Goal: Task Accomplishment & Management: Use online tool/utility

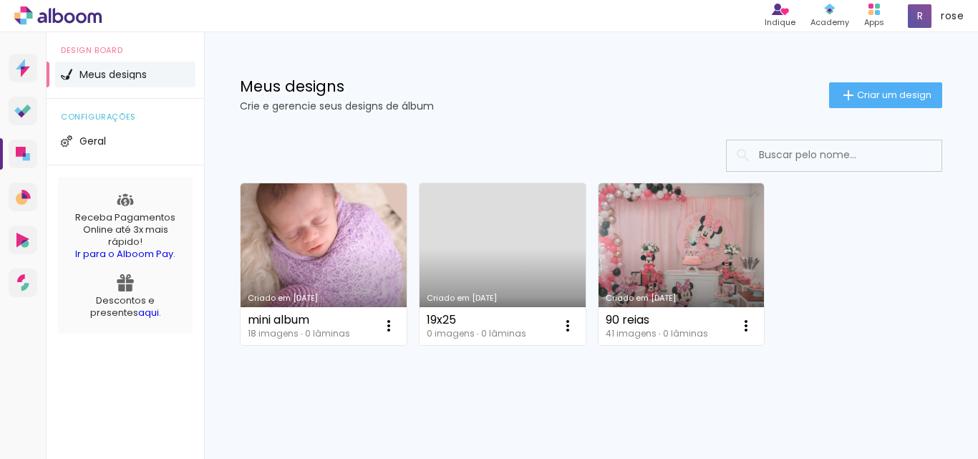
click at [512, 249] on link "Criado em [DATE]" at bounding box center [502, 264] width 166 height 162
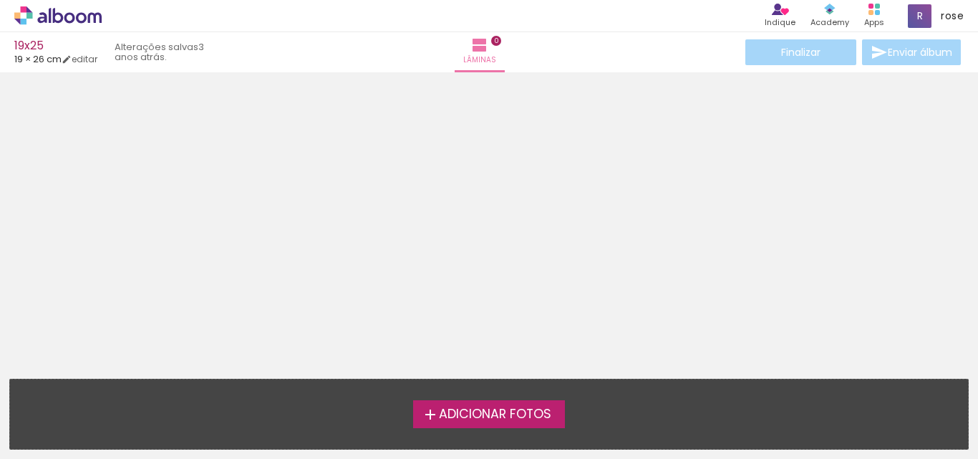
click at [48, 16] on icon at bounding box center [57, 15] width 87 height 19
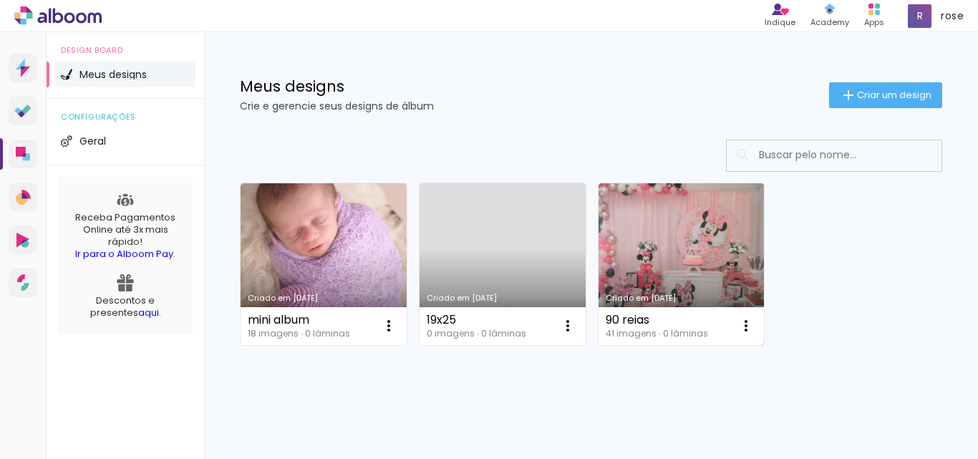
click at [685, 240] on link "Criado em [DATE]" at bounding box center [681, 264] width 166 height 162
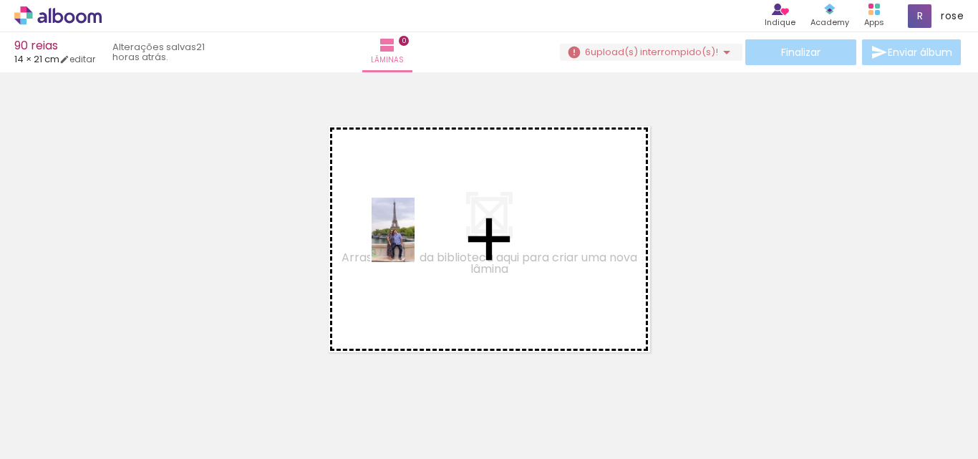
drag, startPoint x: 146, startPoint y: 420, endPoint x: 403, endPoint y: 258, distance: 304.0
click at [421, 231] on quentale-workspace at bounding box center [489, 229] width 978 height 459
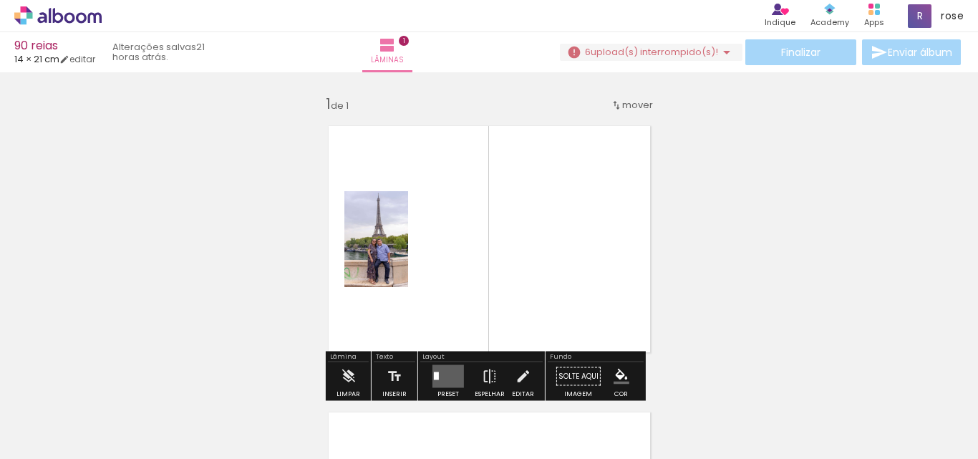
scroll to position [19, 0]
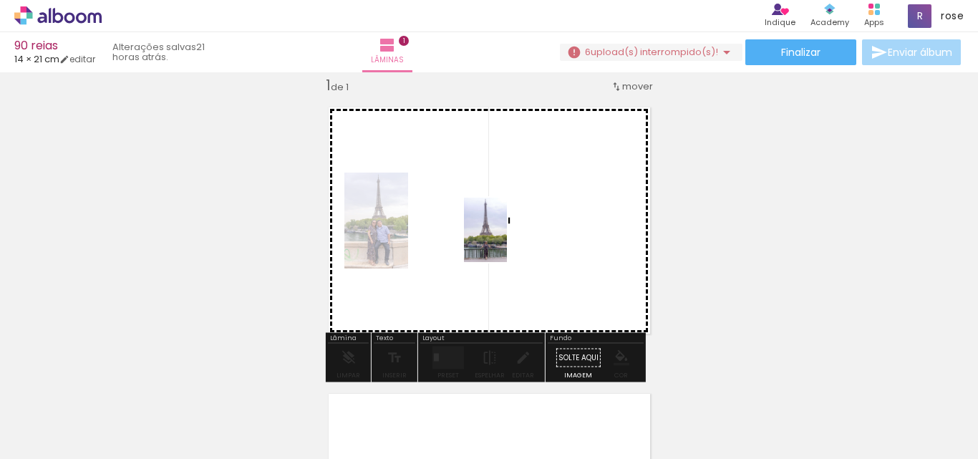
drag, startPoint x: 301, startPoint y: 414, endPoint x: 515, endPoint y: 242, distance: 274.4
click at [515, 235] on quentale-workspace at bounding box center [489, 229] width 978 height 459
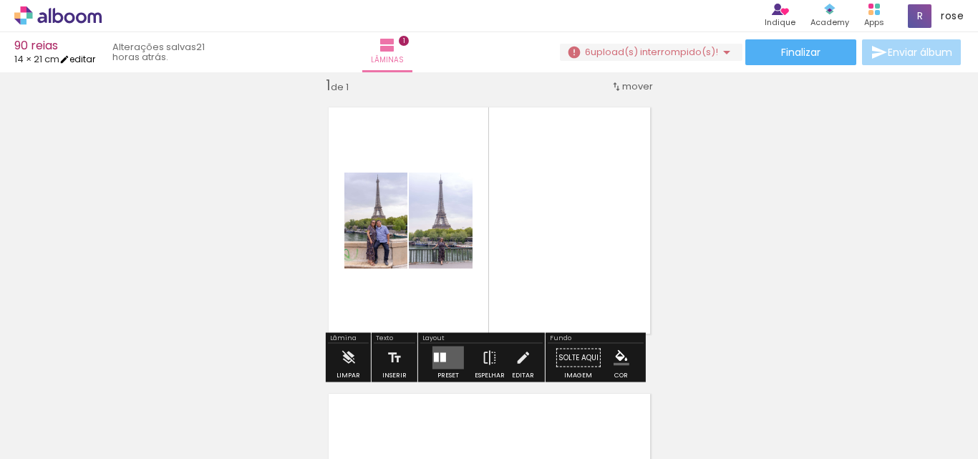
click at [86, 62] on link "editar" at bounding box center [77, 59] width 36 height 12
type input "1"
type input "21"
type input "29"
type input "10"
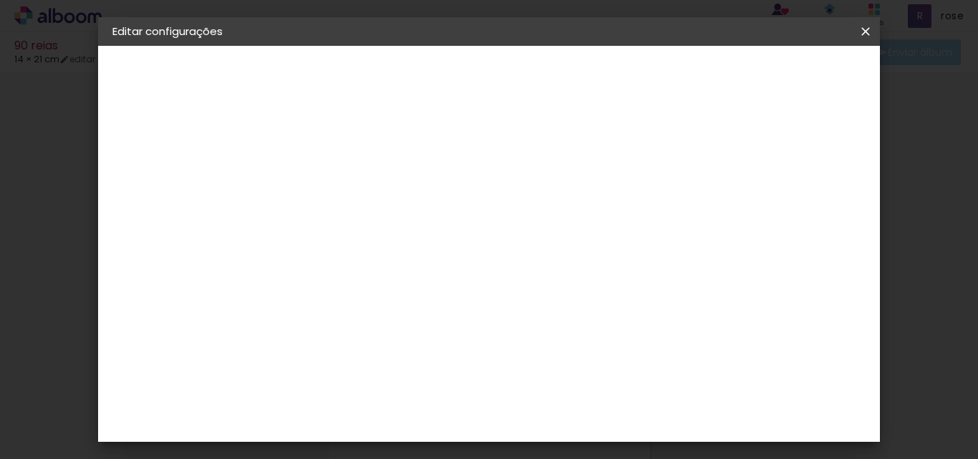
click at [442, 324] on input "21" at bounding box center [428, 323] width 37 height 21
drag, startPoint x: 449, startPoint y: 322, endPoint x: 437, endPoint y: 322, distance: 12.9
click at [437, 322] on div "21" at bounding box center [437, 323] width 54 height 21
drag, startPoint x: 436, startPoint y: 322, endPoint x: 451, endPoint y: 318, distance: 15.5
click at [451, 318] on div "21" at bounding box center [437, 323] width 54 height 21
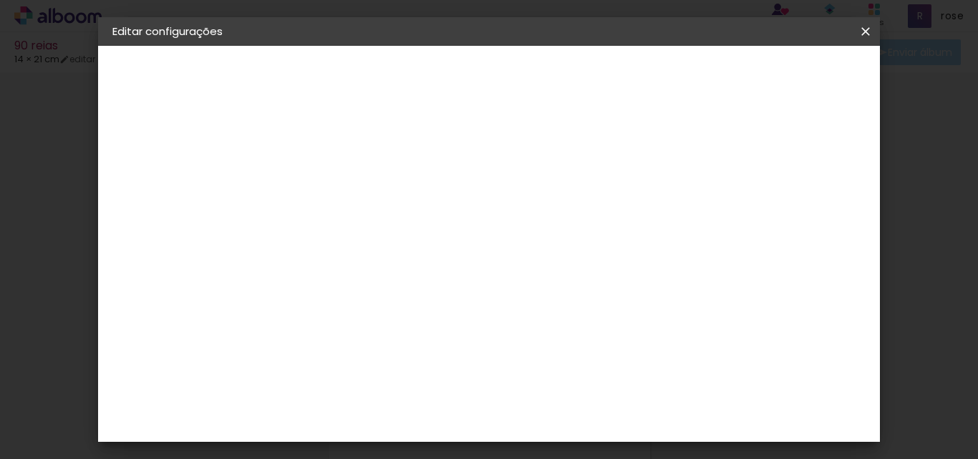
type input "19,3"
type paper-input "19,3"
click at [464, 164] on div at bounding box center [458, 164] width 13 height 13
type paper-checkbox "on"
click at [464, 164] on div at bounding box center [458, 164] width 13 height 13
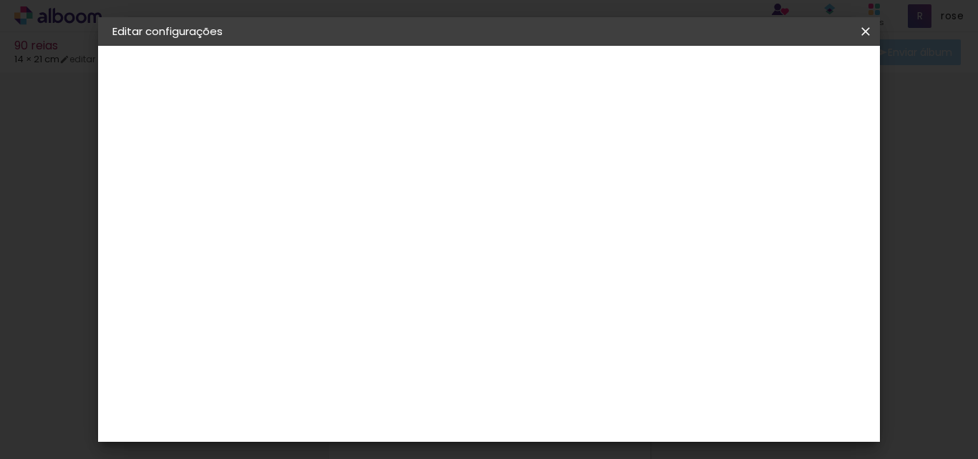
type input "9"
type paper-input "9"
click at [677, 223] on input "9" at bounding box center [669, 215] width 26 height 21
type input "8"
type paper-input "8"
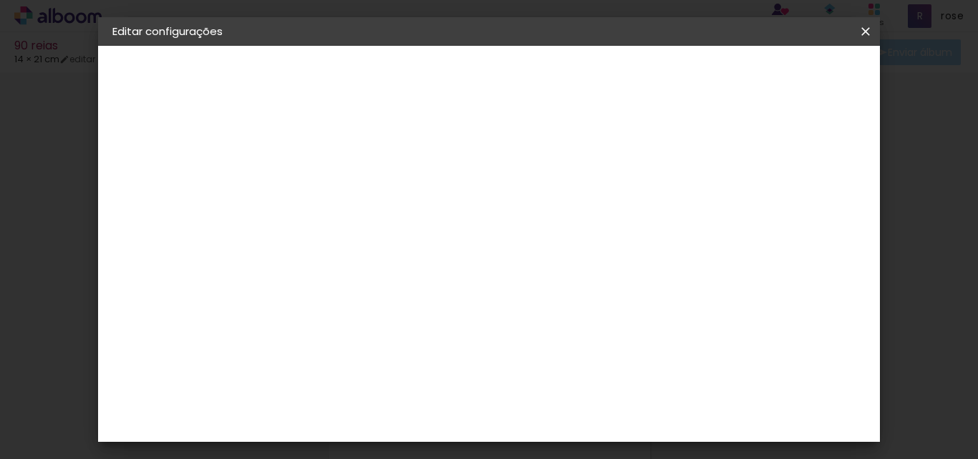
click at [677, 223] on input "8" at bounding box center [670, 215] width 26 height 21
type input "7"
type paper-input "7"
click at [677, 223] on input "7" at bounding box center [671, 215] width 26 height 21
type input "6"
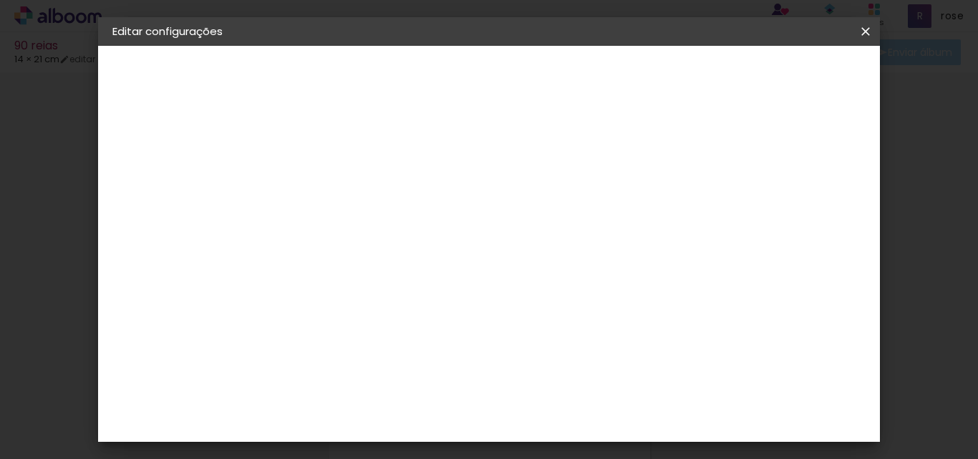
type paper-input "6"
click at [677, 223] on input "6" at bounding box center [672, 215] width 26 height 21
type input "5"
type paper-input "5"
click at [677, 223] on input "5" at bounding box center [674, 215] width 26 height 21
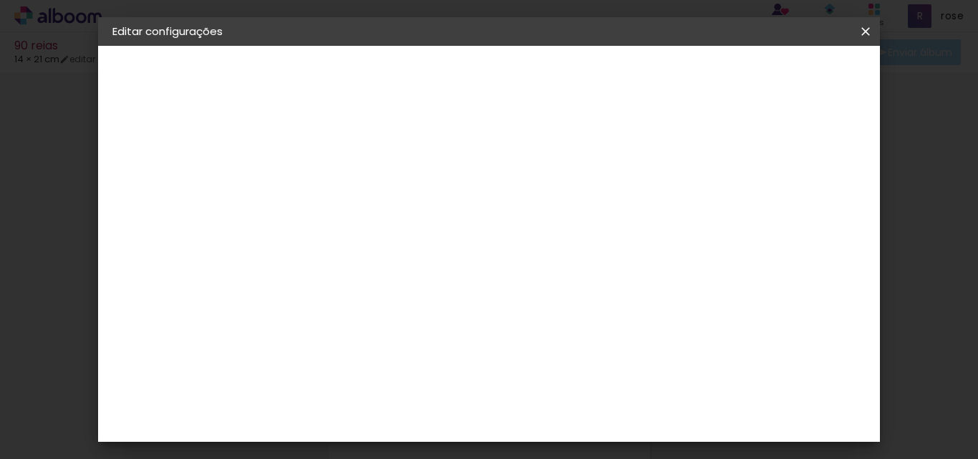
type input "4"
type paper-input "4"
click at [677, 223] on input "4" at bounding box center [676, 215] width 26 height 21
type input "3"
type paper-input "3"
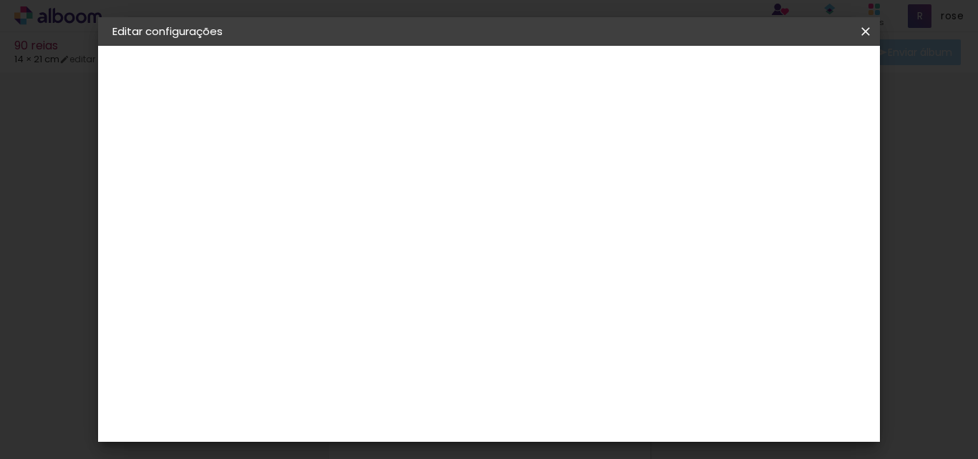
click at [677, 223] on input "3" at bounding box center [677, 215] width 26 height 21
type input "2"
type paper-input "2"
click at [684, 220] on input "2" at bounding box center [677, 215] width 26 height 21
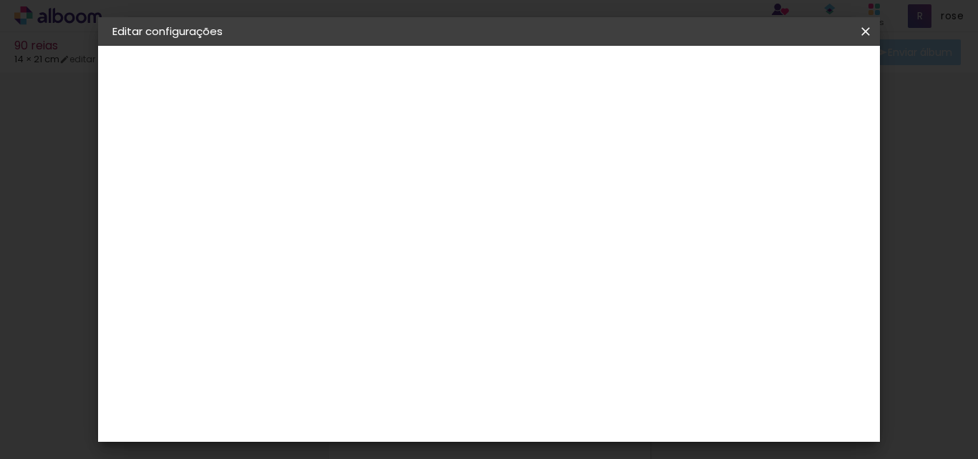
type input "1"
type paper-input "1"
click at [684, 220] on input "1" at bounding box center [679, 215] width 26 height 21
type input "0"
click at [684, 220] on input "0" at bounding box center [681, 215] width 26 height 21
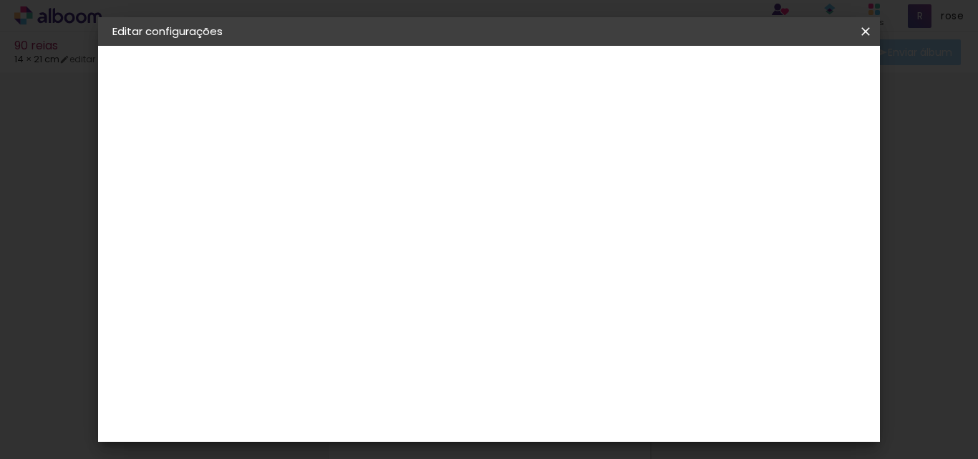
click at [684, 220] on input "0" at bounding box center [681, 215] width 26 height 21
type input "0"
click at [684, 220] on input "0" at bounding box center [681, 215] width 26 height 21
click at [405, 296] on div "14.5 cm cm cm mm A maioria das encadernadoras sugere 5mm de sangria." at bounding box center [427, 238] width 287 height 115
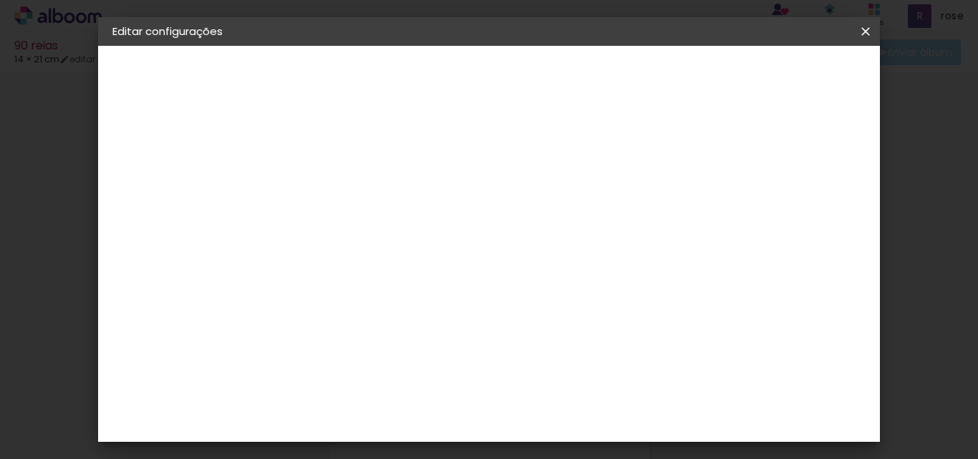
scroll to position [1, 0]
click at [586, 431] on div "cm" at bounding box center [594, 430] width 17 height 21
drag, startPoint x: 584, startPoint y: 431, endPoint x: 561, endPoint y: 310, distance: 123.1
click at [561, 310] on input "29" at bounding box center [567, 299] width 37 height 21
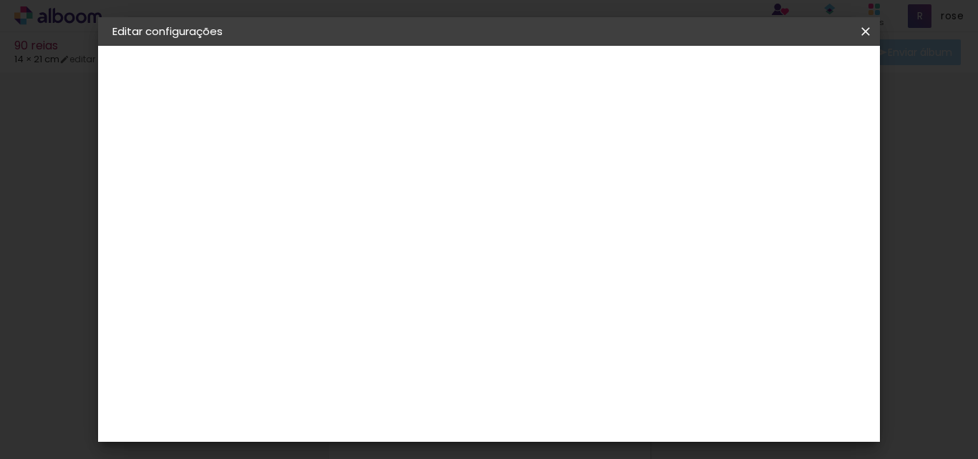
scroll to position [147, 0]
type input "28"
type paper-input "28"
drag, startPoint x: 787, startPoint y: 70, endPoint x: 804, endPoint y: 232, distance: 162.7
click at [565, 46] on div "mm Mostrar sangria 14 cm cm cm mm A maioria das encadernadoras sugere 5mm de sa…" at bounding box center [424, 46] width 281 height 0
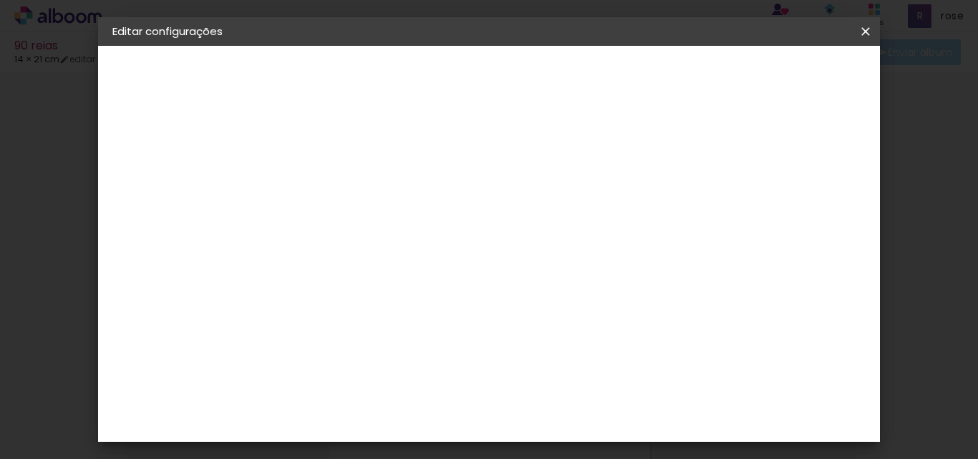
scroll to position [4, 0]
click at [550, 71] on span "Salvar configurações" at bounding box center [513, 81] width 73 height 20
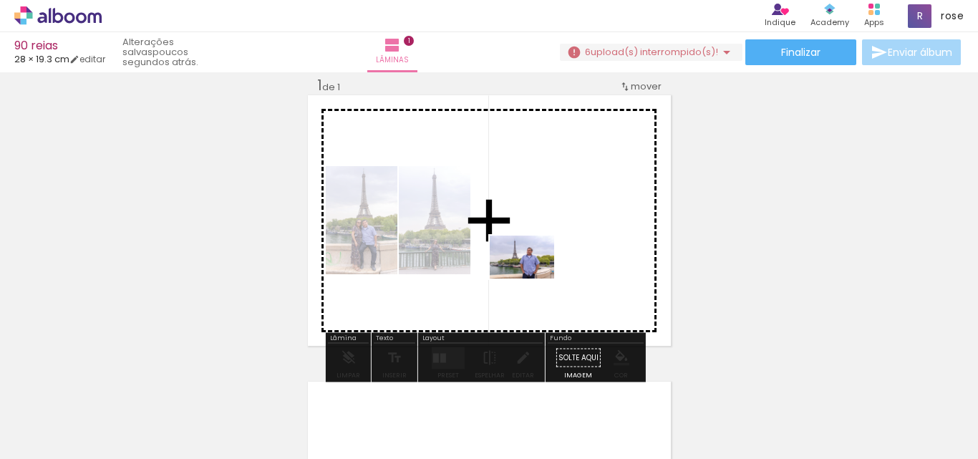
drag, startPoint x: 230, startPoint y: 418, endPoint x: 532, endPoint y: 278, distance: 332.7
click at [532, 278] on quentale-workspace at bounding box center [489, 229] width 978 height 459
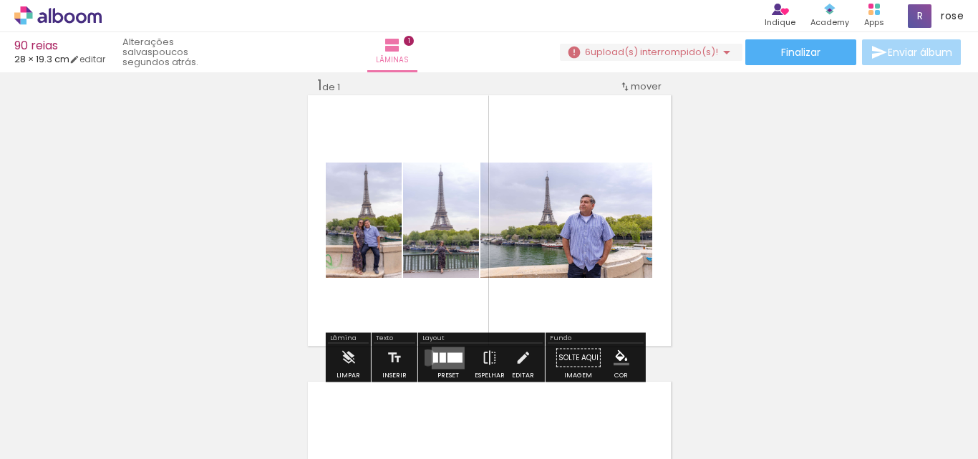
click at [425, 357] on paper-button "Preset" at bounding box center [448, 362] width 46 height 37
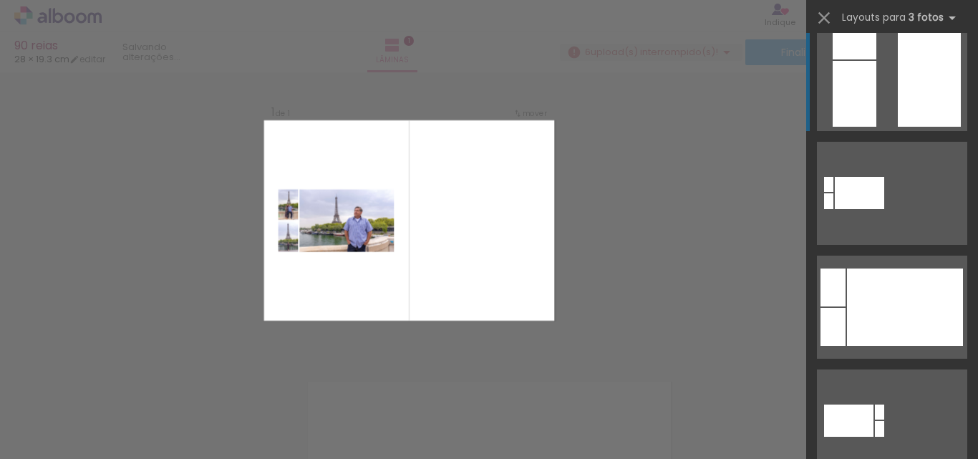
scroll to position [644, 0]
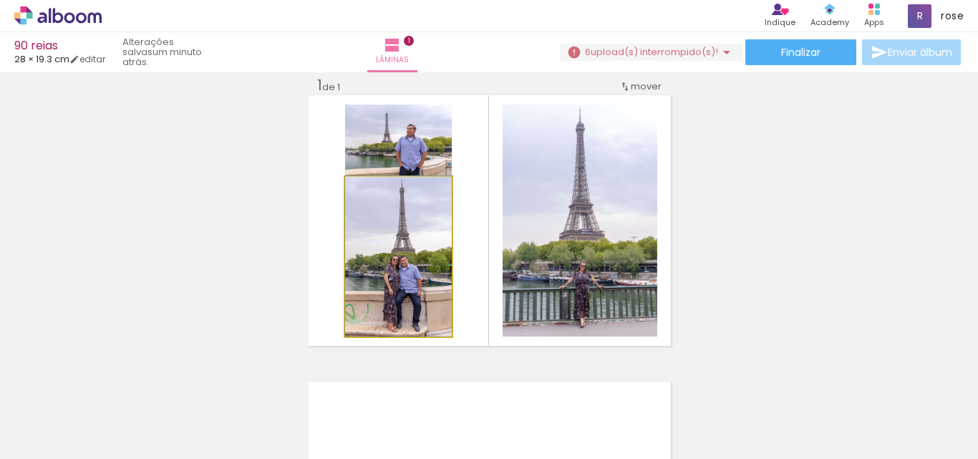
click at [422, 265] on quentale-photo at bounding box center [398, 257] width 107 height 160
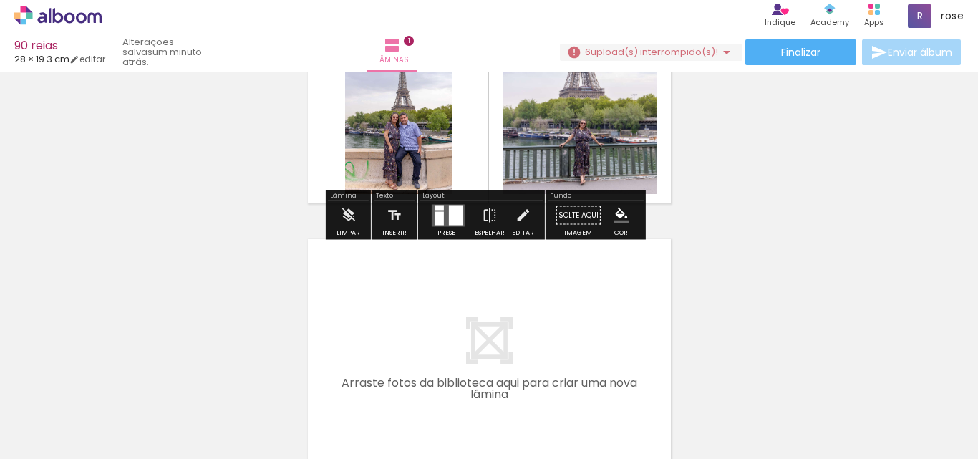
scroll to position [162, 0]
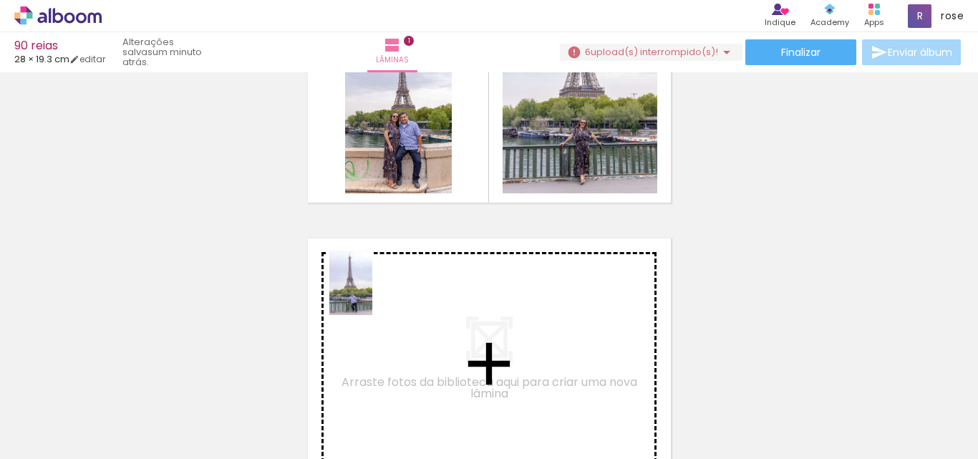
drag, startPoint x: 372, startPoint y: 409, endPoint x: 372, endPoint y: 293, distance: 115.9
click at [372, 293] on quentale-workspace at bounding box center [489, 229] width 978 height 459
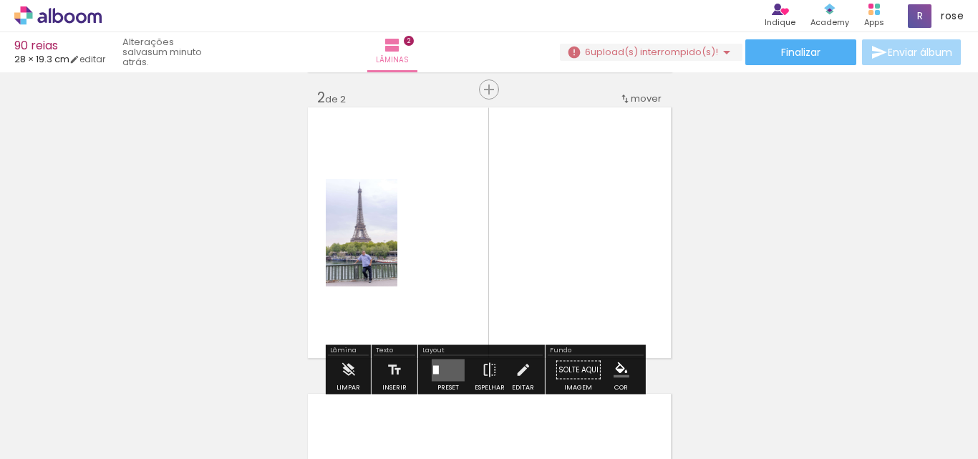
scroll to position [305, 0]
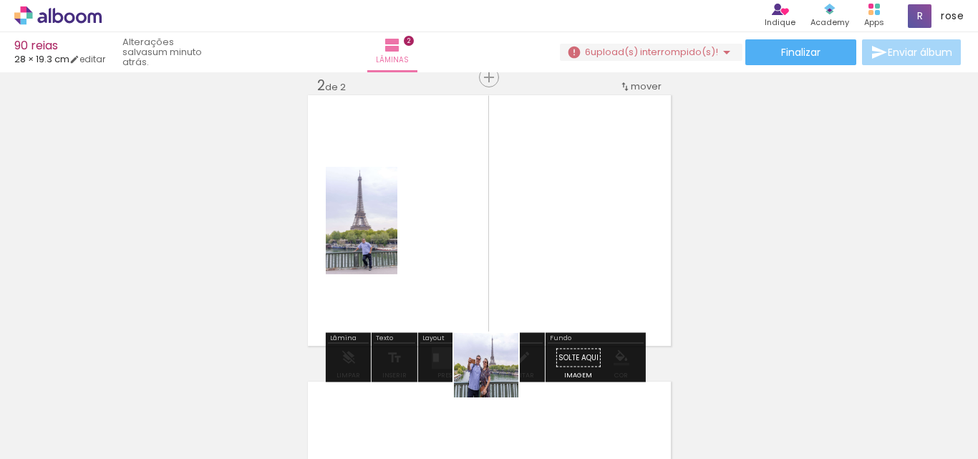
drag, startPoint x: 465, startPoint y: 432, endPoint x: 537, endPoint y: 273, distance: 175.2
click at [537, 273] on quentale-workspace at bounding box center [489, 229] width 978 height 459
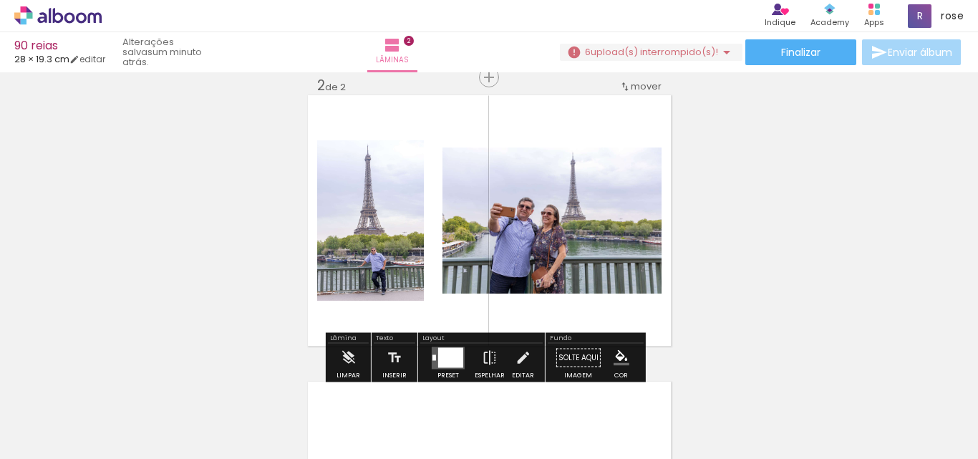
click at [450, 359] on div at bounding box center [450, 357] width 25 height 20
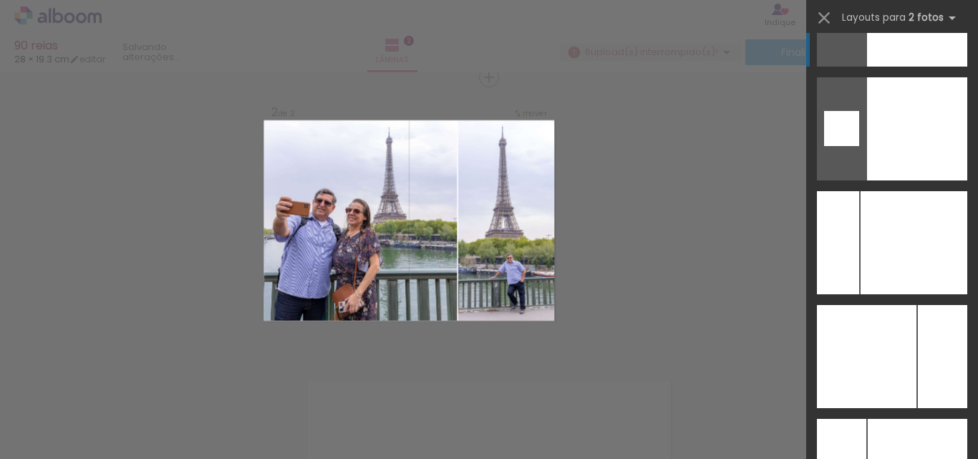
scroll to position [3006, 0]
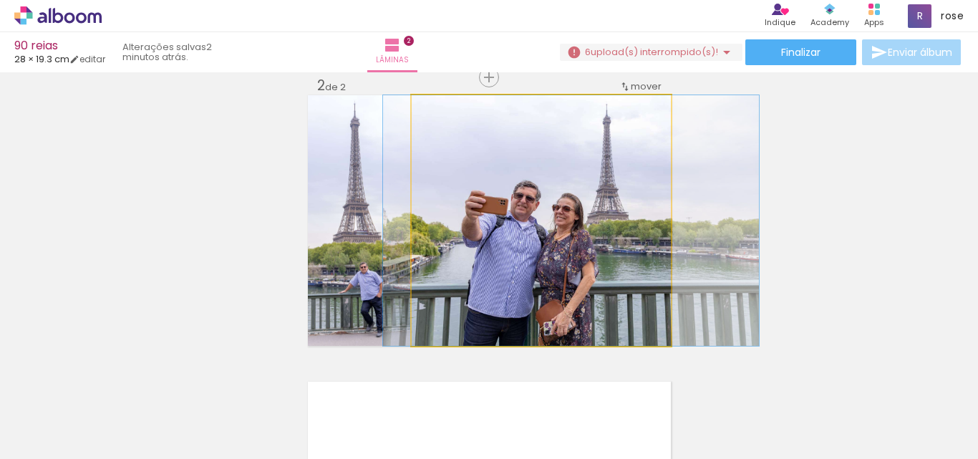
drag, startPoint x: 610, startPoint y: 220, endPoint x: 640, endPoint y: 223, distance: 30.2
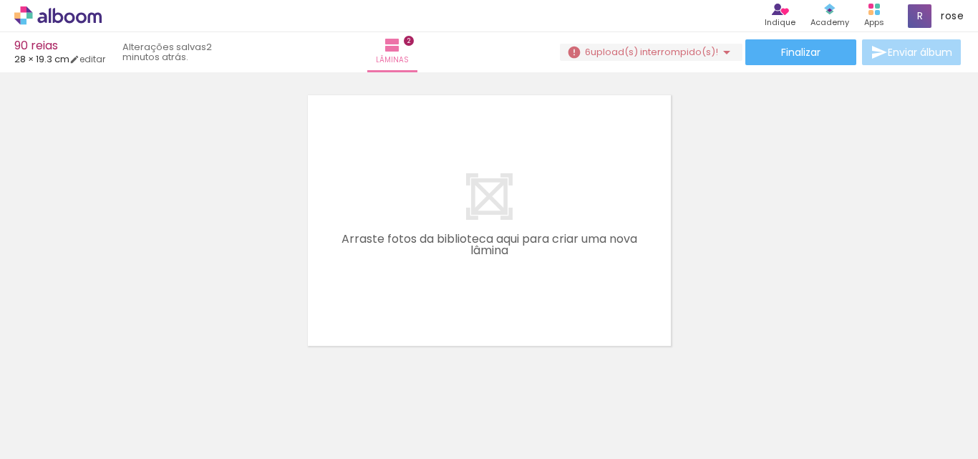
scroll to position [0, 193]
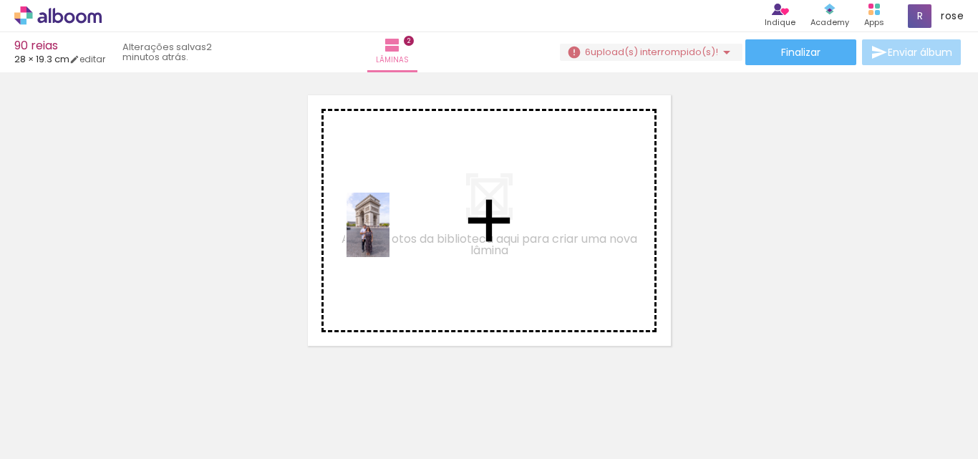
drag, startPoint x: 359, startPoint y: 423, endPoint x: 421, endPoint y: 428, distance: 61.8
click at [391, 235] on quentale-workspace at bounding box center [489, 229] width 978 height 459
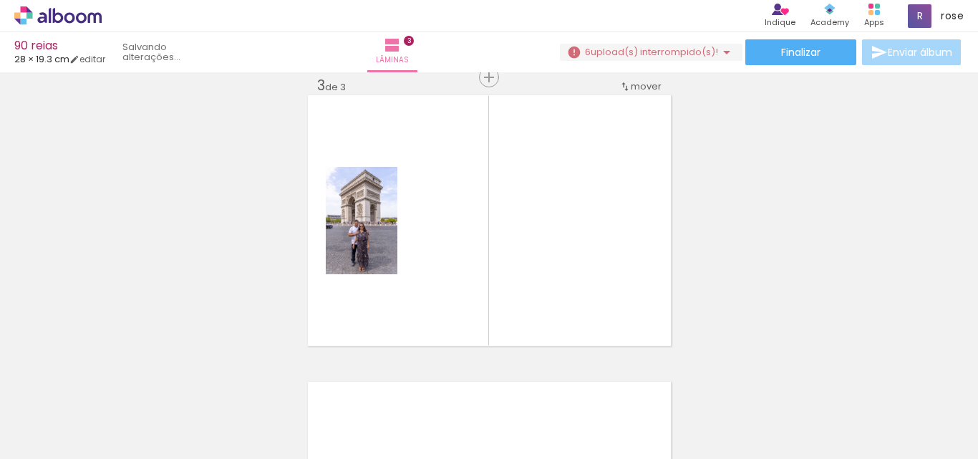
scroll to position [591, 0]
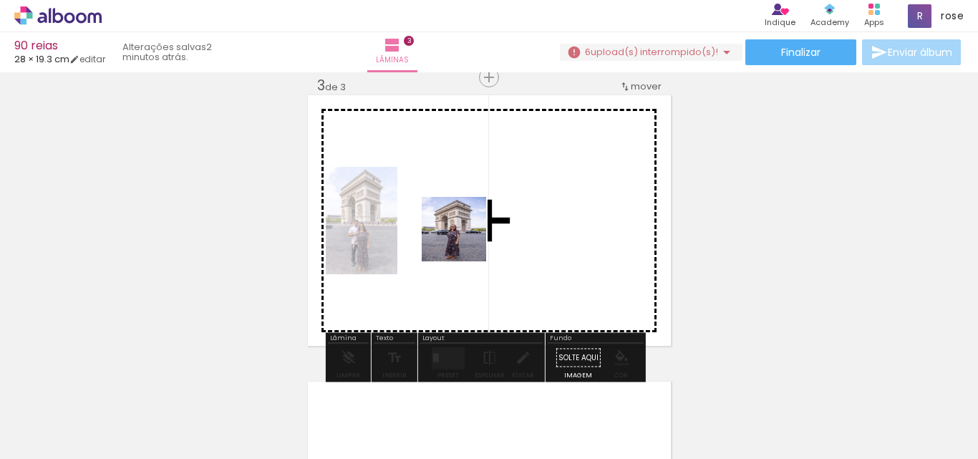
drag, startPoint x: 427, startPoint y: 437, endPoint x: 464, endPoint y: 238, distance: 202.6
click at [464, 238] on quentale-workspace at bounding box center [489, 229] width 978 height 459
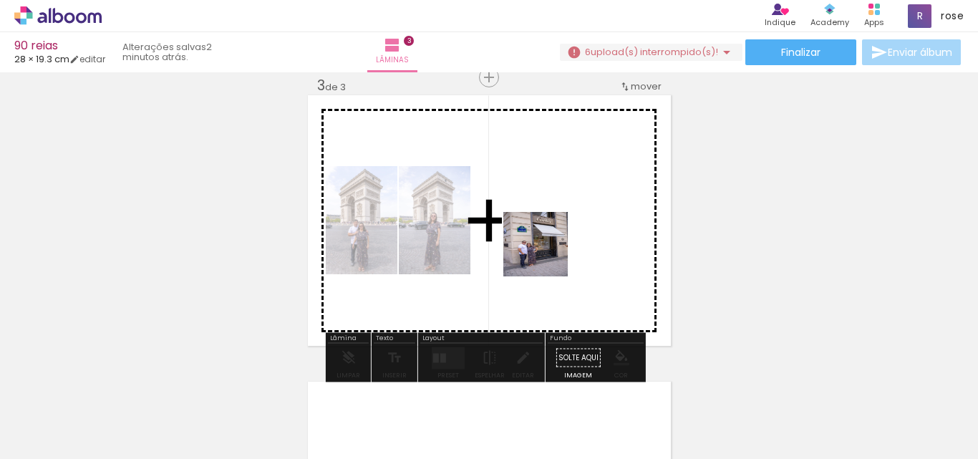
drag, startPoint x: 518, startPoint y: 433, endPoint x: 545, endPoint y: 235, distance: 199.3
click at [548, 231] on quentale-workspace at bounding box center [489, 229] width 978 height 459
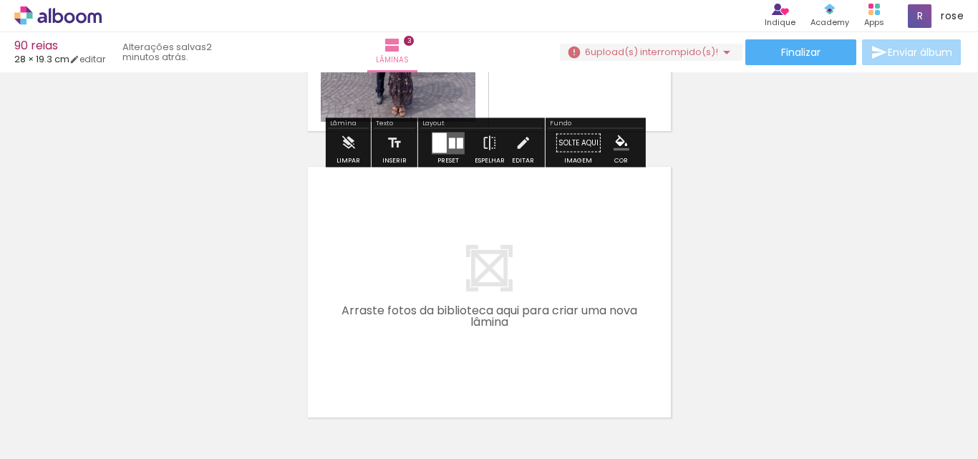
scroll to position [877, 0]
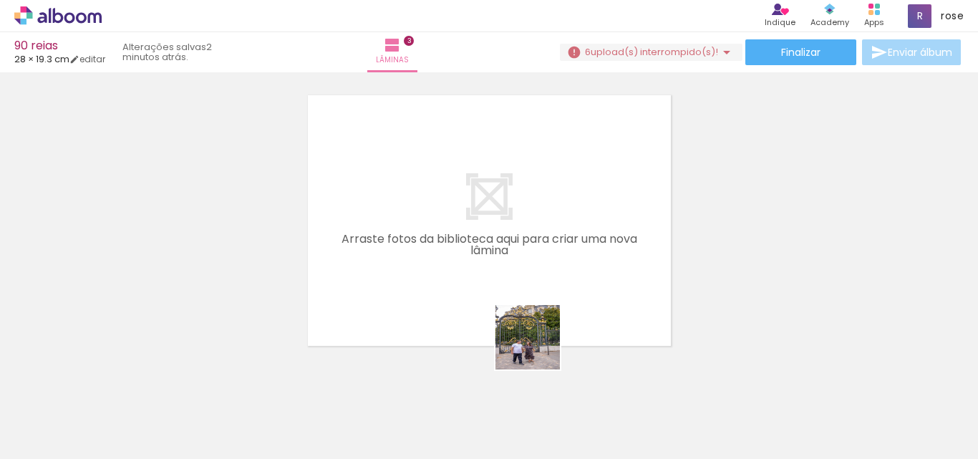
drag, startPoint x: 603, startPoint y: 444, endPoint x: 530, endPoint y: 322, distance: 142.9
click at [429, 250] on quentale-workspace at bounding box center [489, 229] width 978 height 459
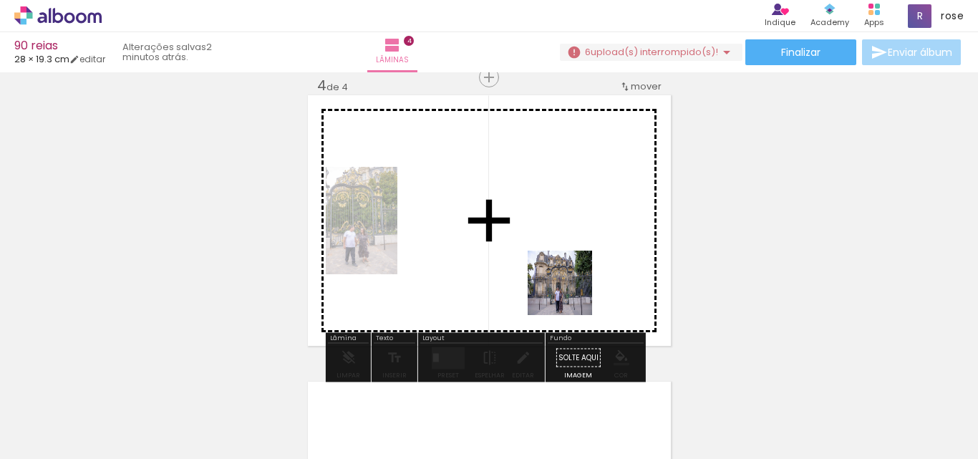
drag, startPoint x: 658, startPoint y: 412, endPoint x: 555, endPoint y: 281, distance: 166.7
click at [555, 281] on quentale-workspace at bounding box center [489, 229] width 978 height 459
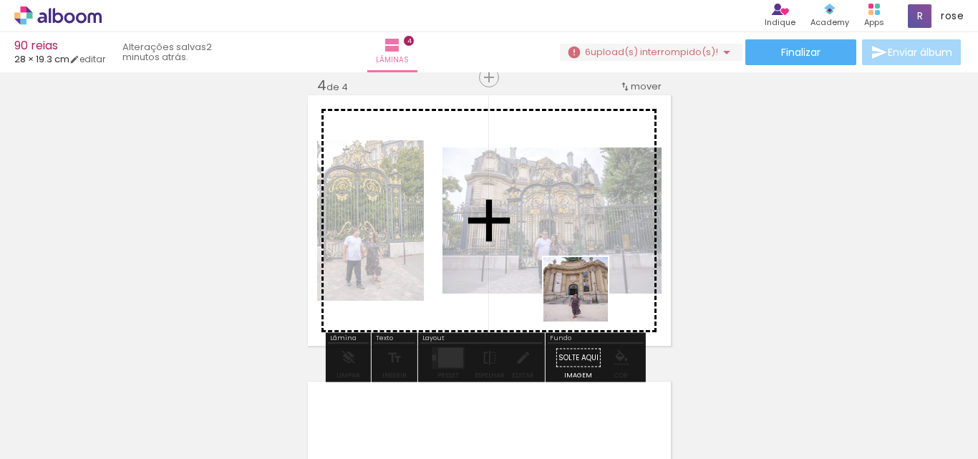
drag, startPoint x: 757, startPoint y: 428, endPoint x: 521, endPoint y: 250, distance: 295.4
click at [521, 250] on quentale-workspace at bounding box center [489, 229] width 978 height 459
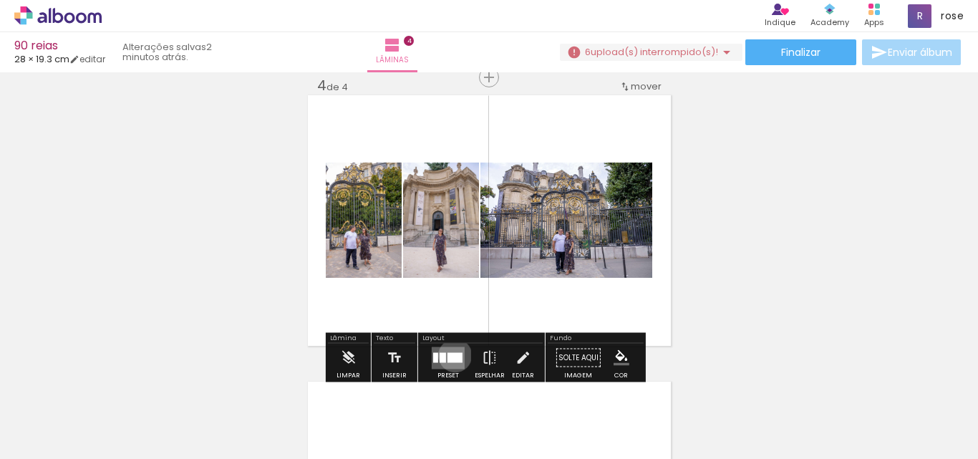
click at [452, 355] on div at bounding box center [454, 357] width 15 height 10
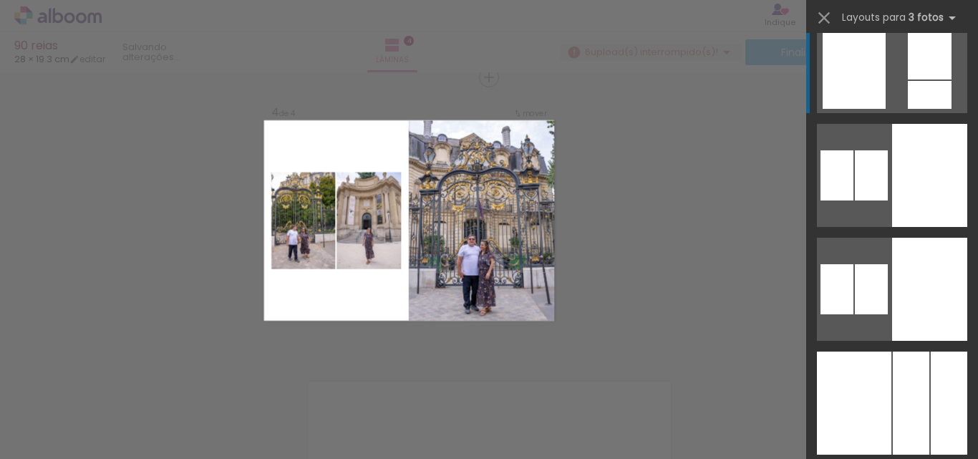
scroll to position [4151, 0]
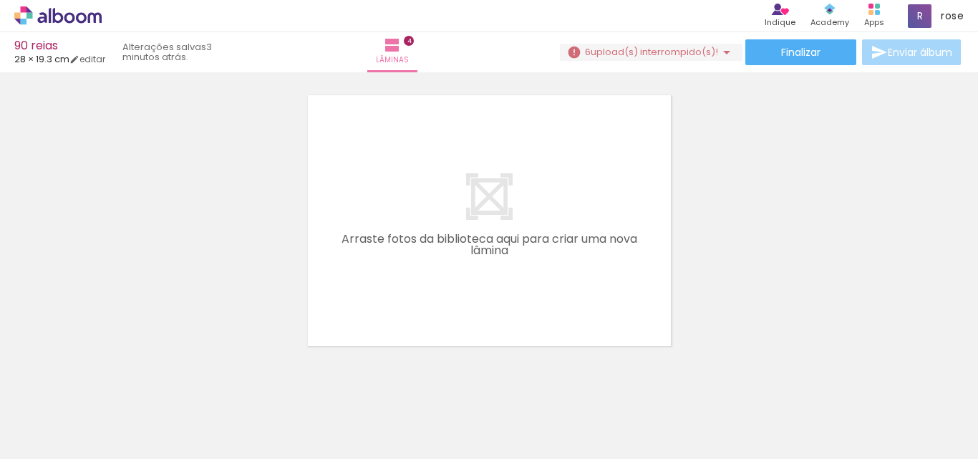
scroll to position [0, 671]
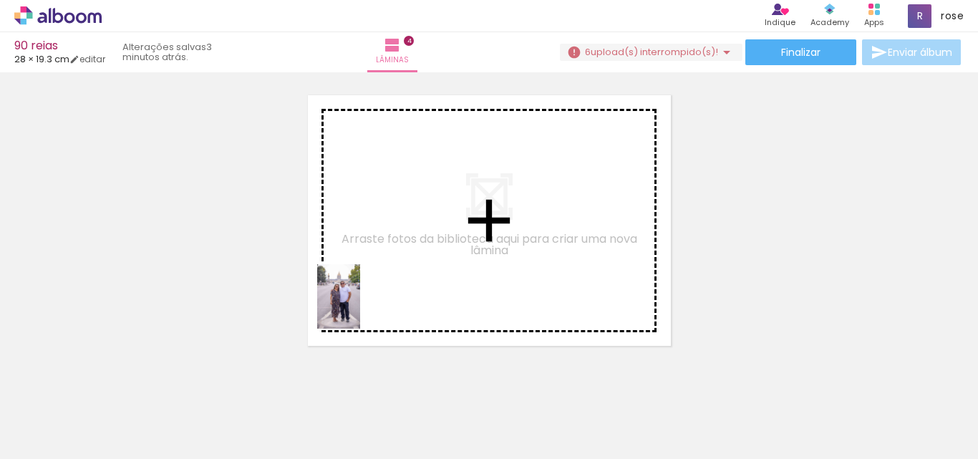
drag, startPoint x: 360, startPoint y: 427, endPoint x: 360, endPoint y: 307, distance: 120.2
click at [360, 307] on quentale-workspace at bounding box center [489, 229] width 978 height 459
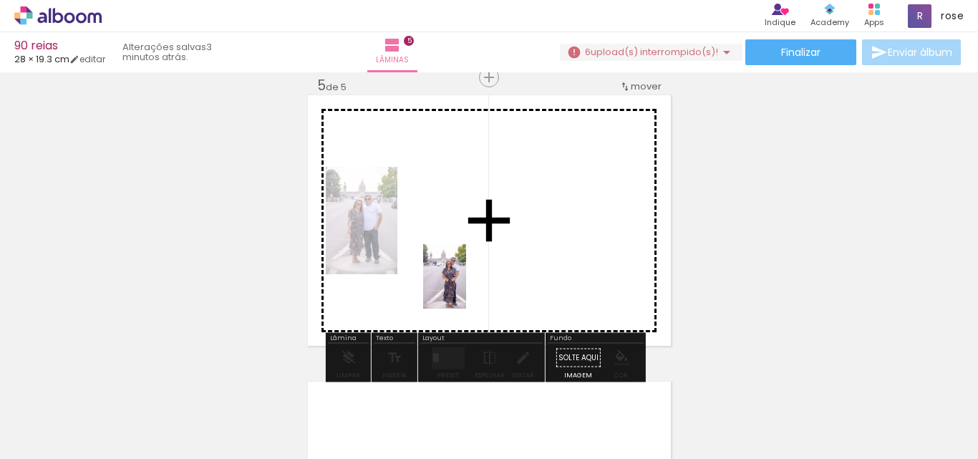
drag, startPoint x: 440, startPoint y: 425, endPoint x: 466, endPoint y: 287, distance: 140.5
click at [466, 287] on quentale-workspace at bounding box center [489, 229] width 978 height 459
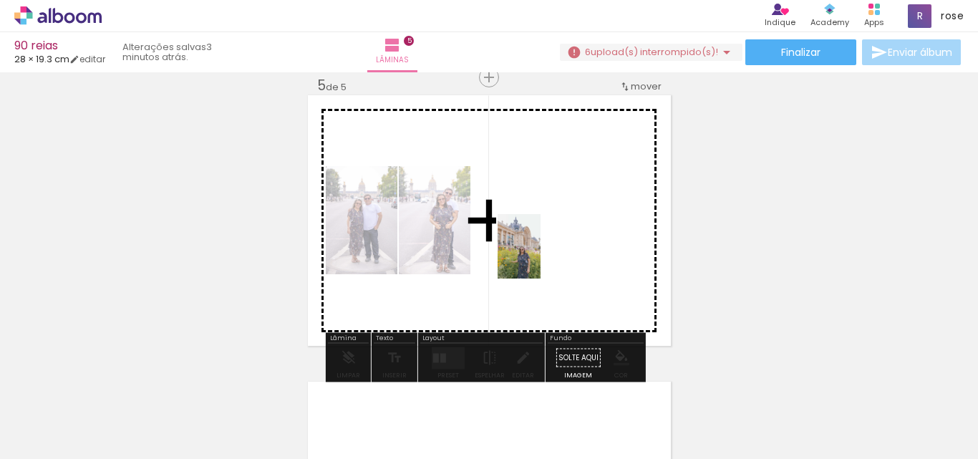
drag, startPoint x: 520, startPoint y: 422, endPoint x: 540, endPoint y: 257, distance: 165.8
click at [540, 257] on quentale-workspace at bounding box center [489, 229] width 978 height 459
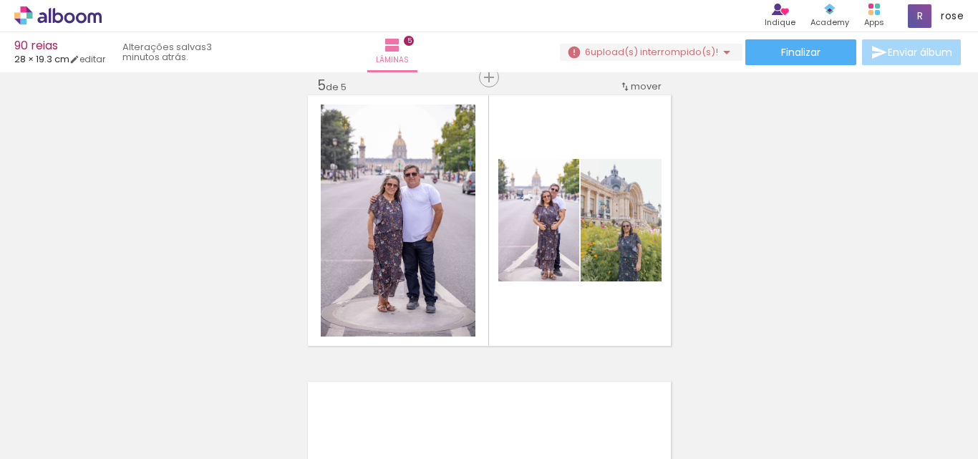
scroll to position [0, 578]
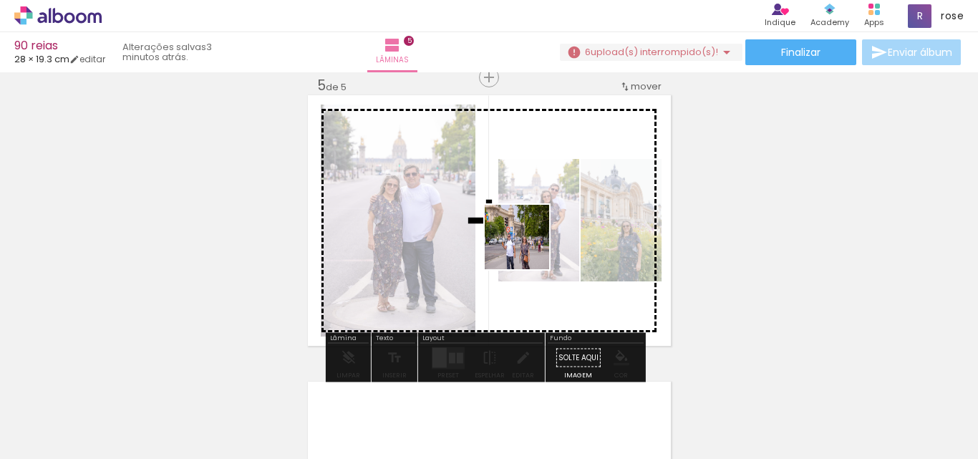
drag, startPoint x: 691, startPoint y: 426, endPoint x: 527, endPoint y: 248, distance: 242.1
click at [527, 248] on quentale-workspace at bounding box center [489, 229] width 978 height 459
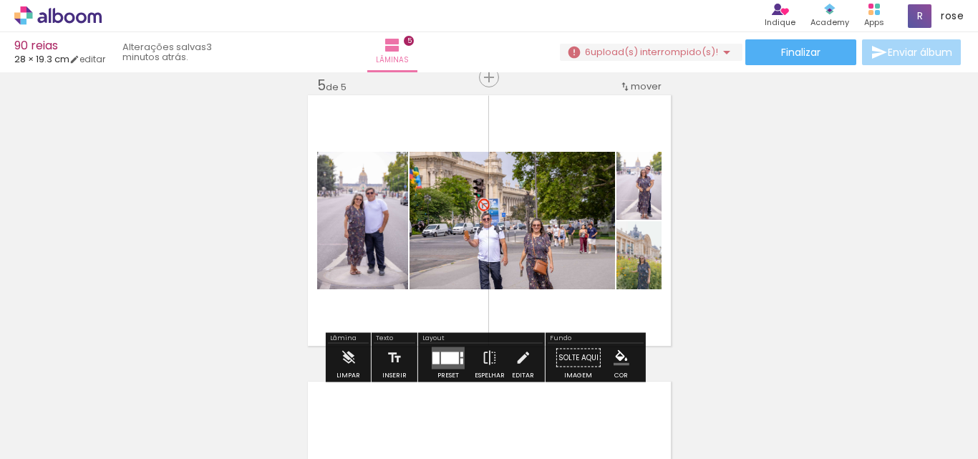
click at [450, 350] on quentale-layouter at bounding box center [448, 357] width 33 height 22
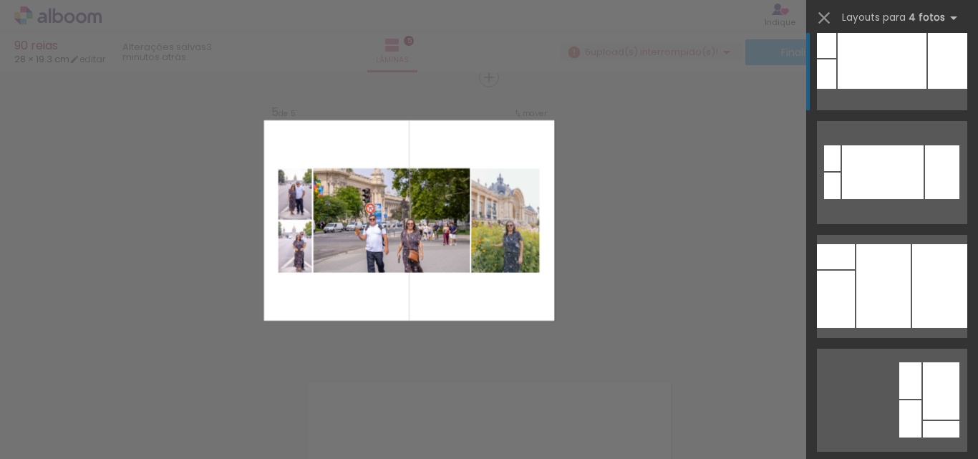
scroll to position [1360, 0]
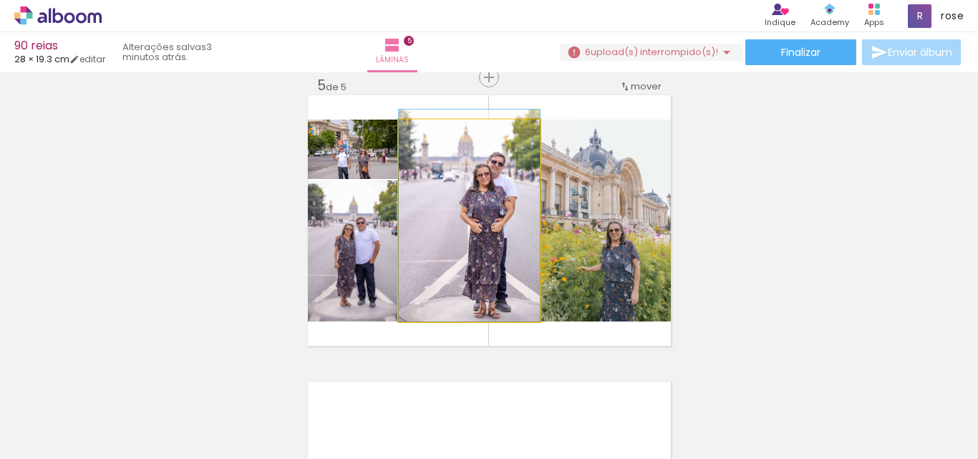
drag, startPoint x: 469, startPoint y: 244, endPoint x: 464, endPoint y: 228, distance: 17.2
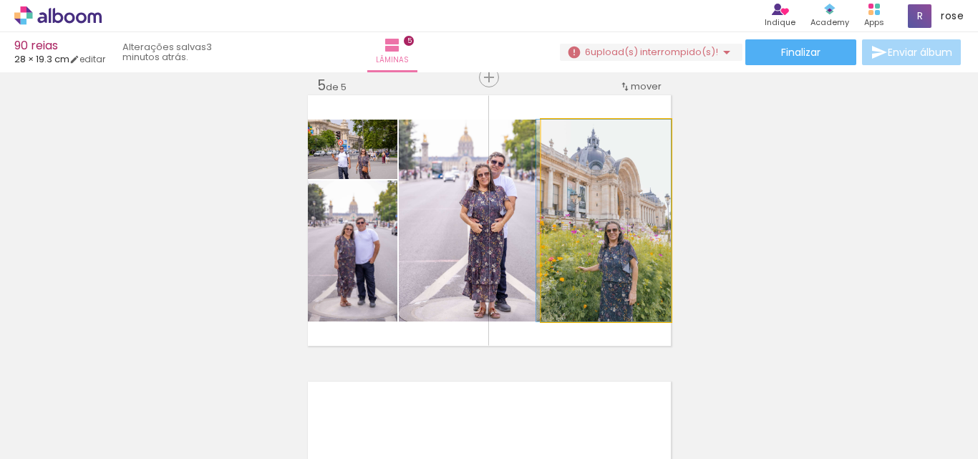
drag, startPoint x: 639, startPoint y: 228, endPoint x: 634, endPoint y: 211, distance: 17.2
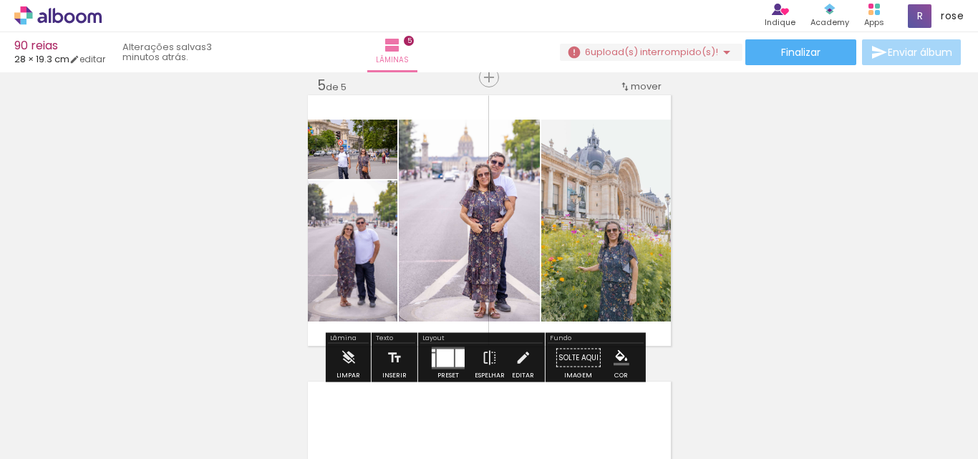
click at [334, 226] on div "P&B" at bounding box center [326, 217] width 28 height 21
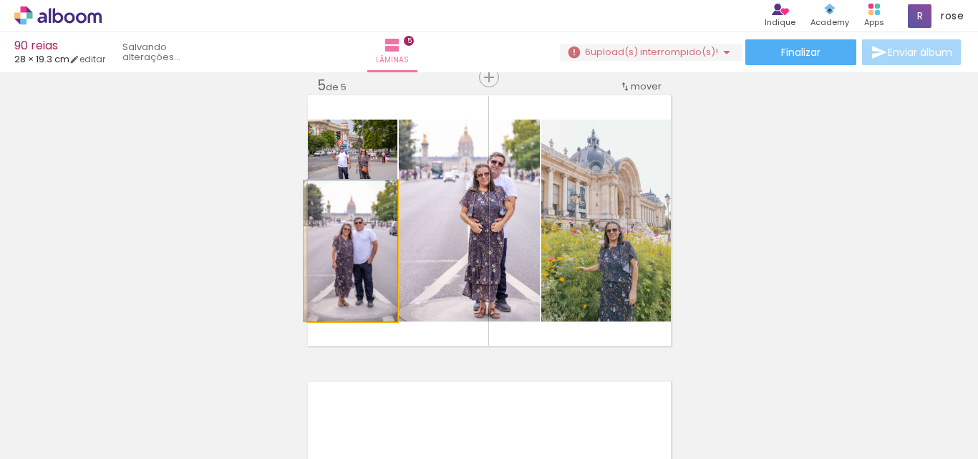
drag, startPoint x: 323, startPoint y: 259, endPoint x: 320, endPoint y: 246, distance: 13.2
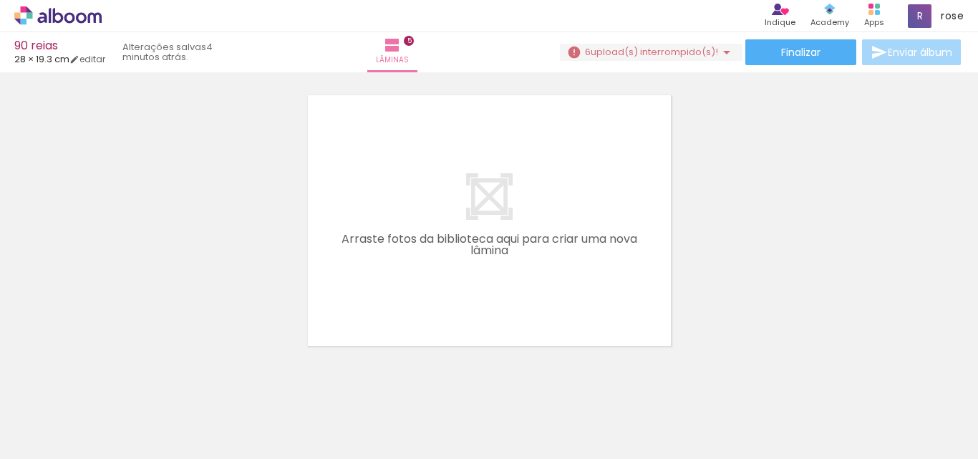
scroll to position [0, 881]
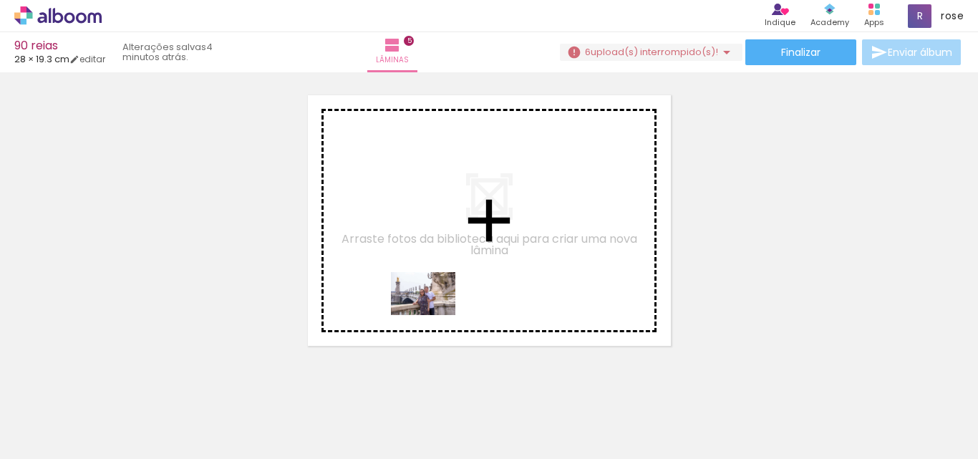
drag, startPoint x: 490, startPoint y: 422, endPoint x: 434, endPoint y: 315, distance: 121.3
click at [434, 315] on quentale-workspace at bounding box center [489, 229] width 978 height 459
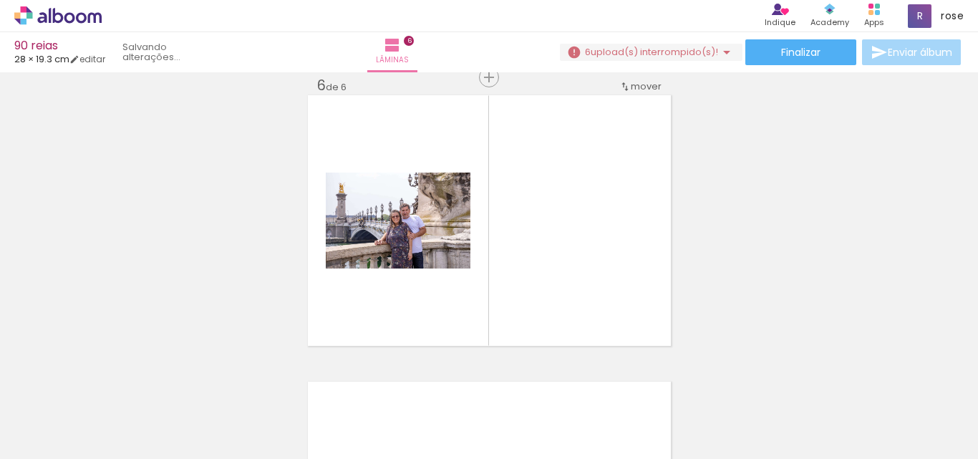
scroll to position [1450, 0]
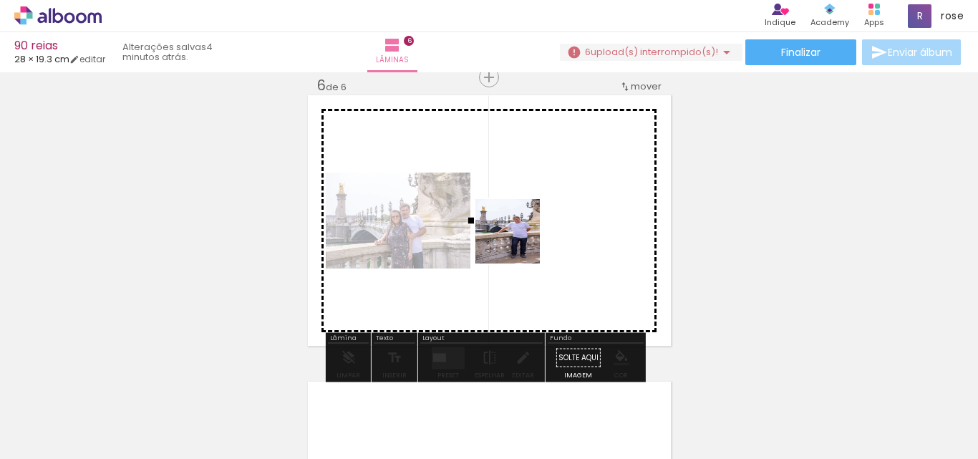
drag, startPoint x: 544, startPoint y: 435, endPoint x: 565, endPoint y: 243, distance: 193.0
click at [518, 241] on quentale-workspace at bounding box center [489, 229] width 978 height 459
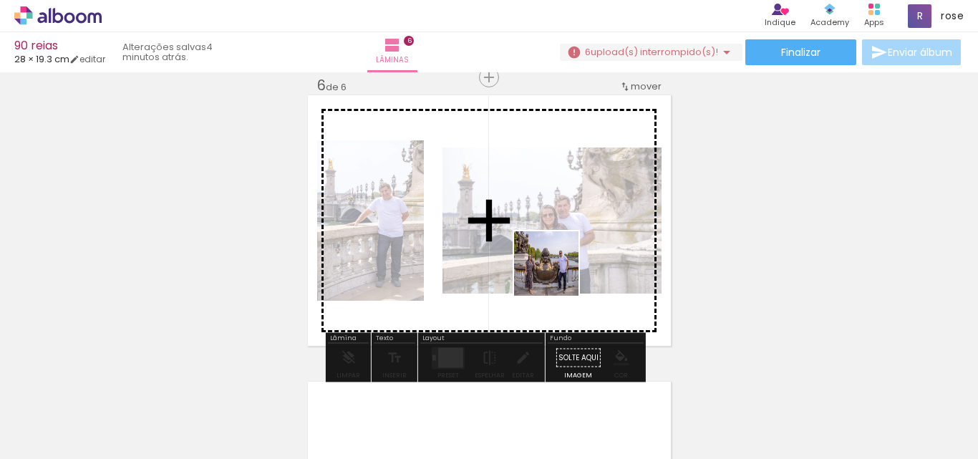
drag, startPoint x: 626, startPoint y: 429, endPoint x: 555, endPoint y: 269, distance: 175.3
click at [555, 269] on quentale-workspace at bounding box center [489, 229] width 978 height 459
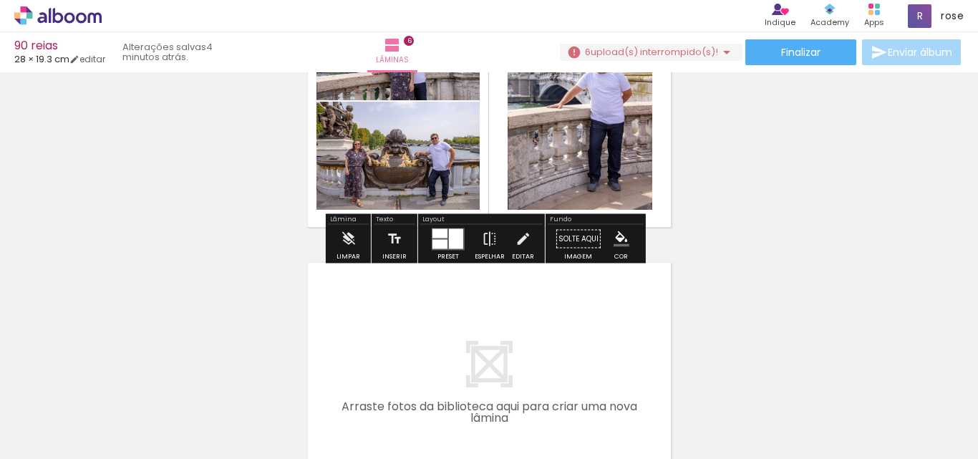
scroll to position [1593, 0]
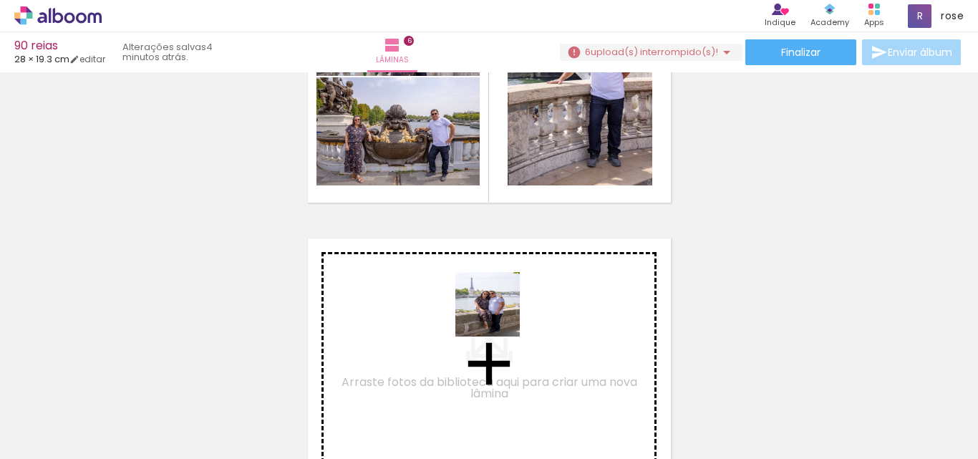
drag, startPoint x: 716, startPoint y: 429, endPoint x: 442, endPoint y: 303, distance: 302.0
click at [442, 303] on quentale-workspace at bounding box center [489, 229] width 978 height 459
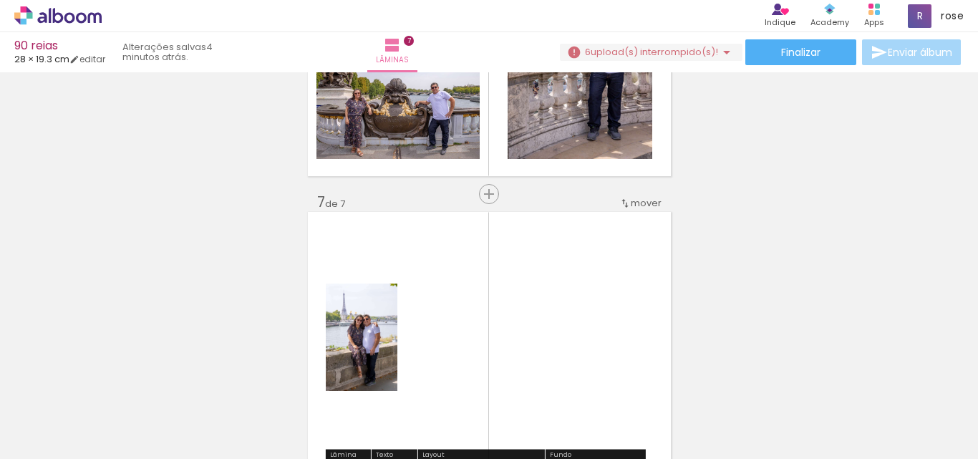
scroll to position [1665, 0]
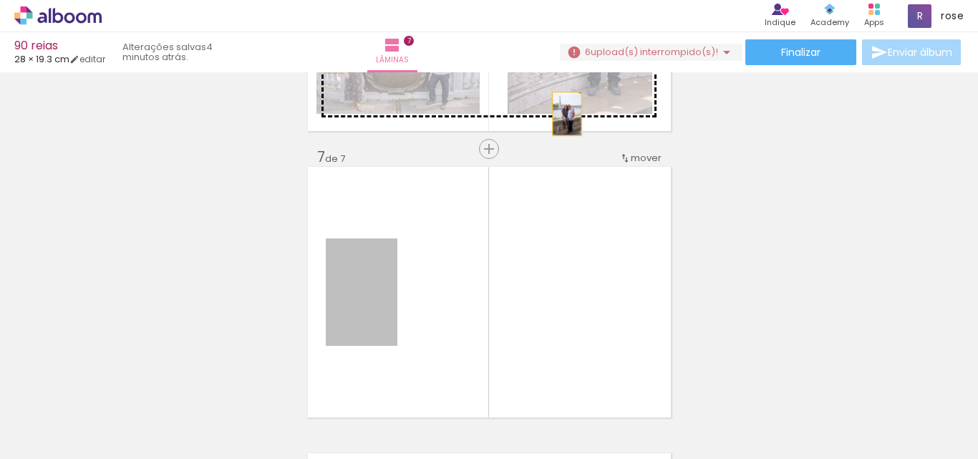
drag, startPoint x: 353, startPoint y: 323, endPoint x: 563, endPoint y: 111, distance: 298.1
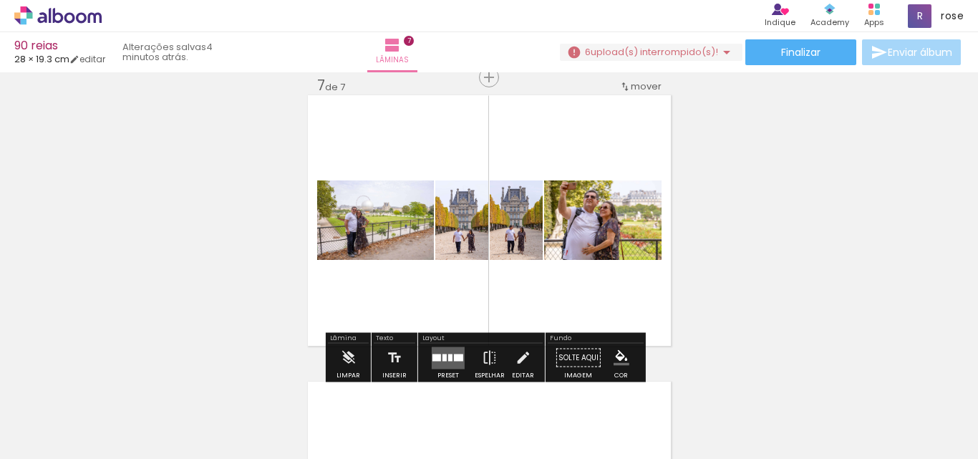
scroll to position [0, 1284]
click at [462, 353] on div at bounding box center [448, 358] width 39 height 29
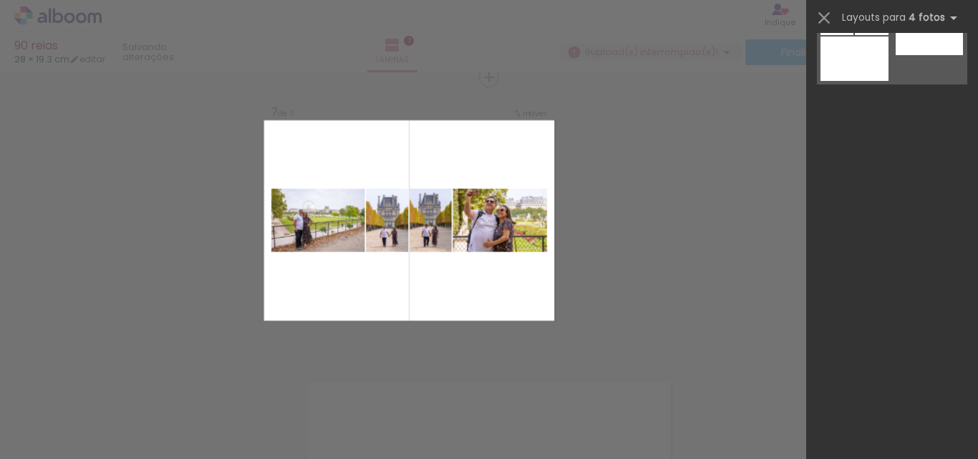
scroll to position [0, 0]
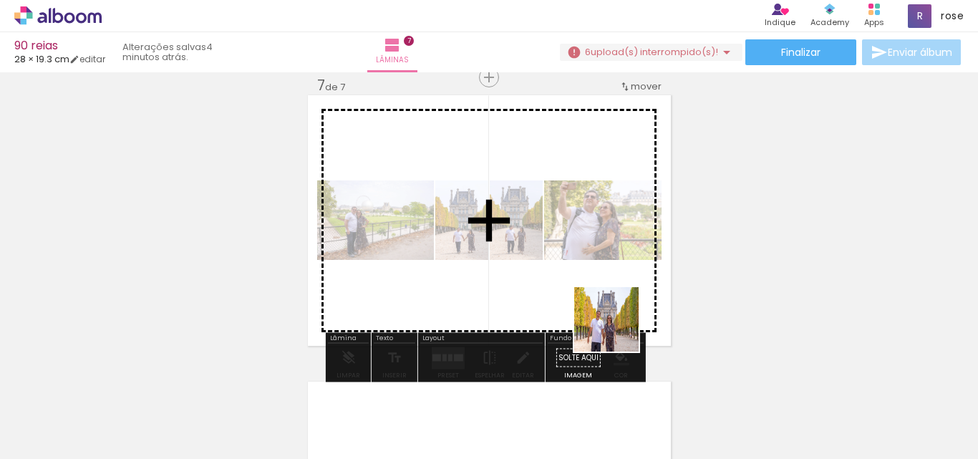
drag, startPoint x: 714, startPoint y: 429, endPoint x: 482, endPoint y: 371, distance: 239.0
click at [554, 261] on quentale-workspace at bounding box center [489, 229] width 978 height 459
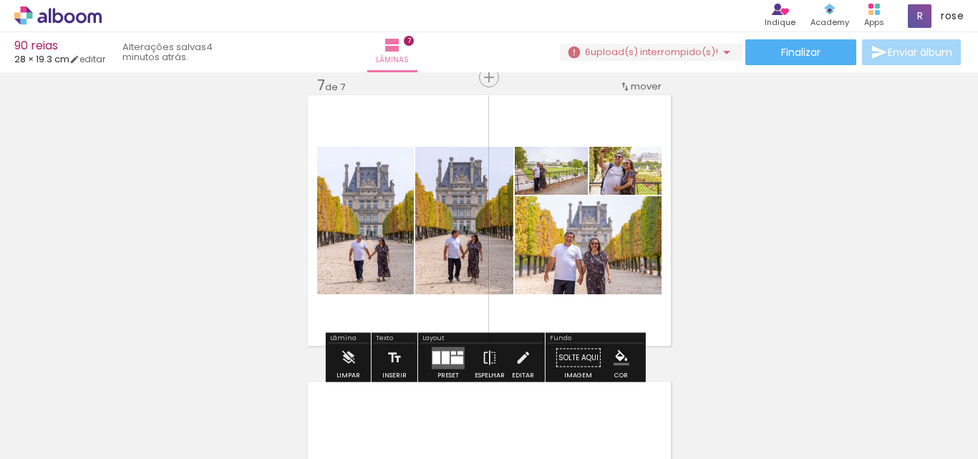
click at [437, 354] on quentale-layouter at bounding box center [448, 357] width 33 height 22
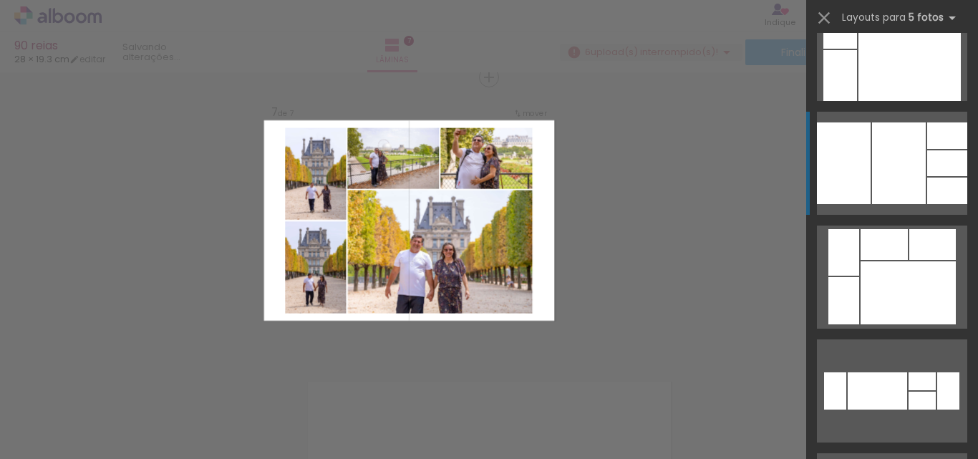
scroll to position [573, 0]
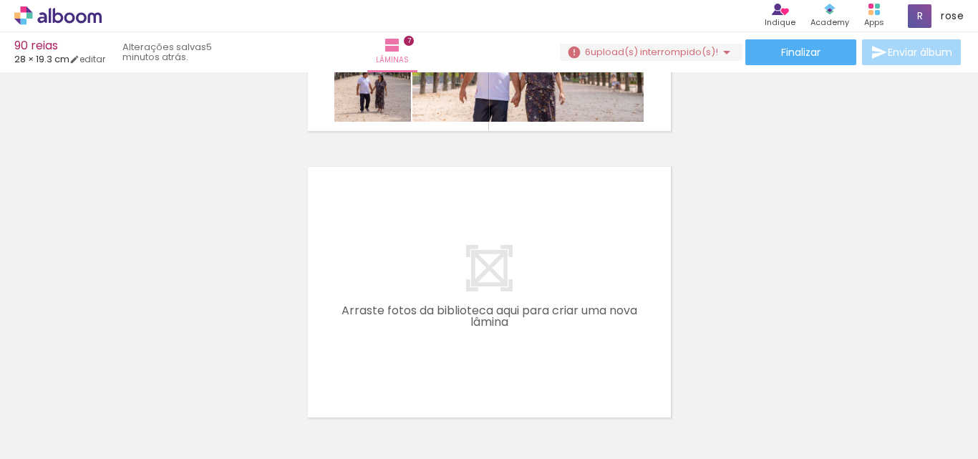
scroll to position [0, 1582]
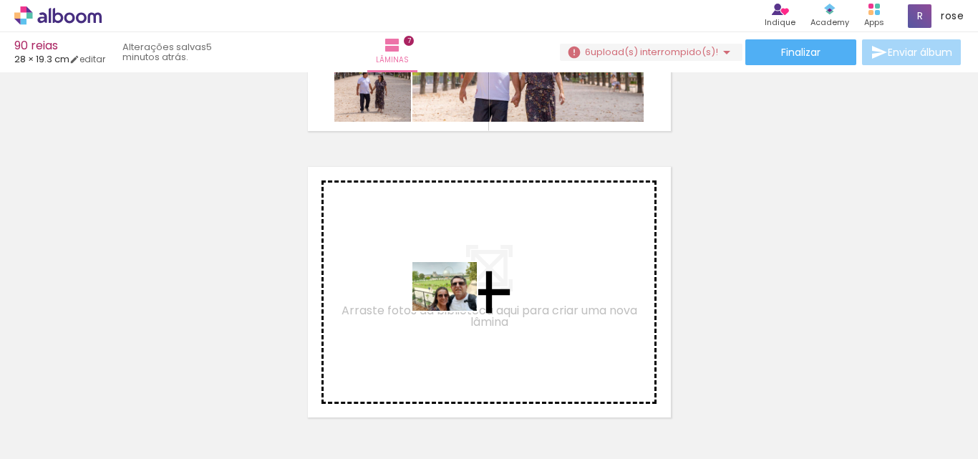
drag, startPoint x: 509, startPoint y: 432, endPoint x: 455, endPoint y: 305, distance: 137.6
click at [455, 305] on quentale-workspace at bounding box center [489, 229] width 978 height 459
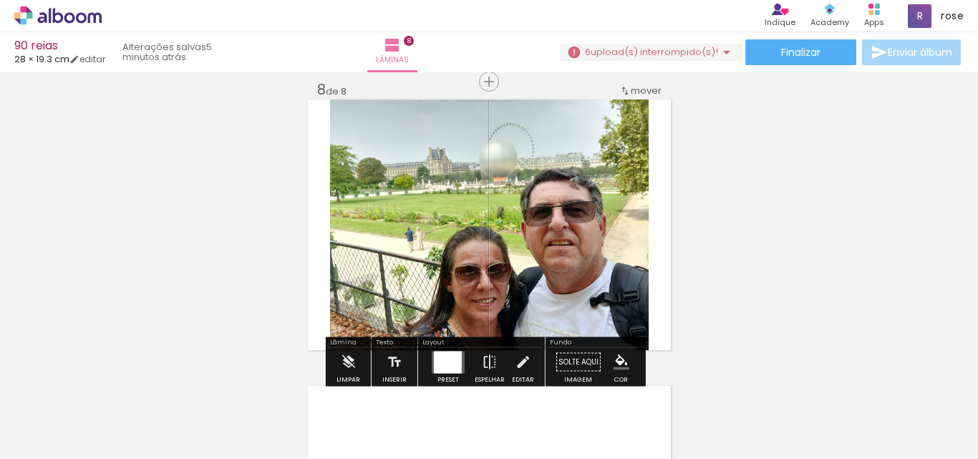
scroll to position [2023, 0]
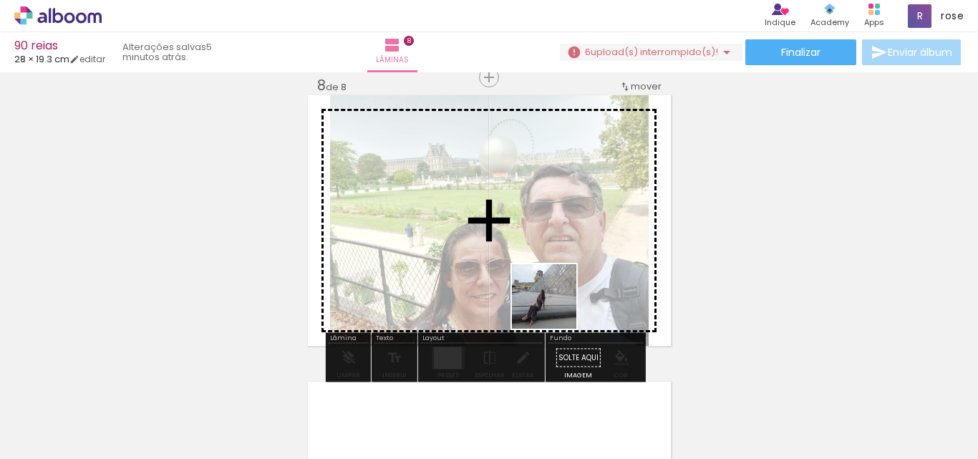
drag, startPoint x: 576, startPoint y: 433, endPoint x: 555, endPoint y: 307, distance: 127.8
click at [555, 307] on quentale-workspace at bounding box center [489, 229] width 978 height 459
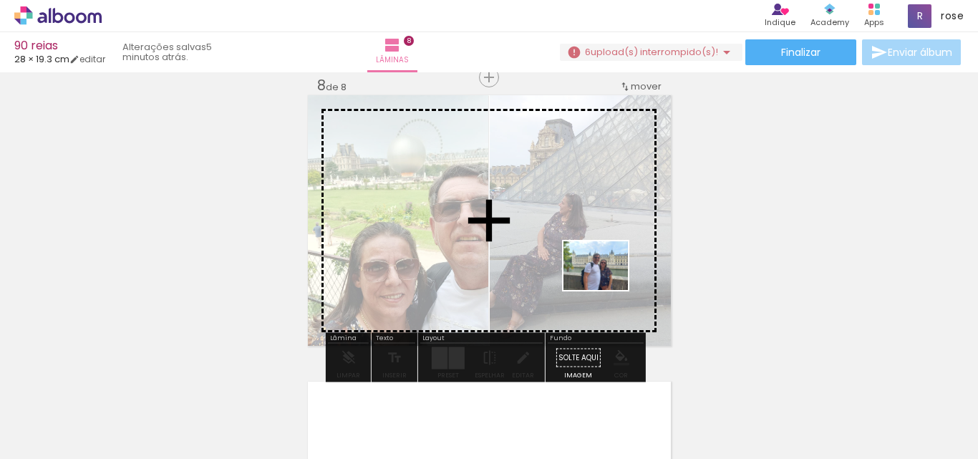
drag, startPoint x: 727, startPoint y: 429, endPoint x: 605, endPoint y: 284, distance: 189.5
click at [605, 284] on quentale-workspace at bounding box center [489, 229] width 978 height 459
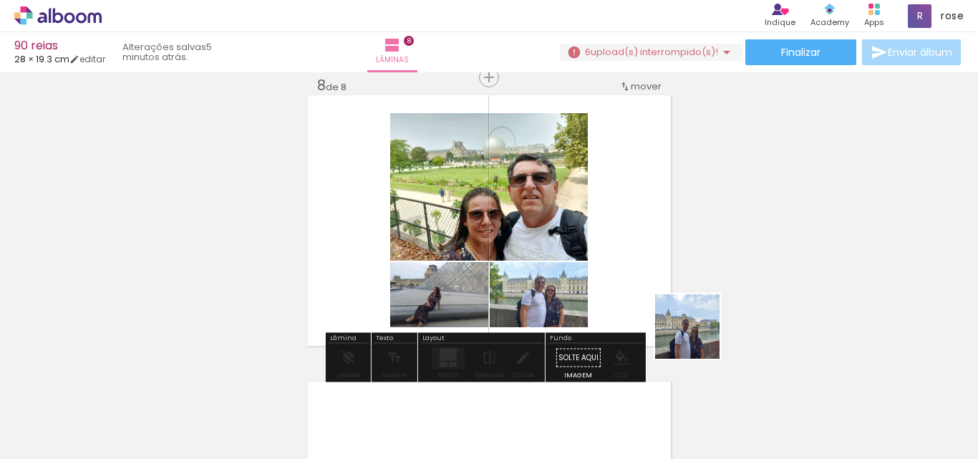
drag, startPoint x: 826, startPoint y: 429, endPoint x: 556, endPoint y: 263, distance: 316.4
click at [561, 243] on quentale-workspace at bounding box center [489, 229] width 978 height 459
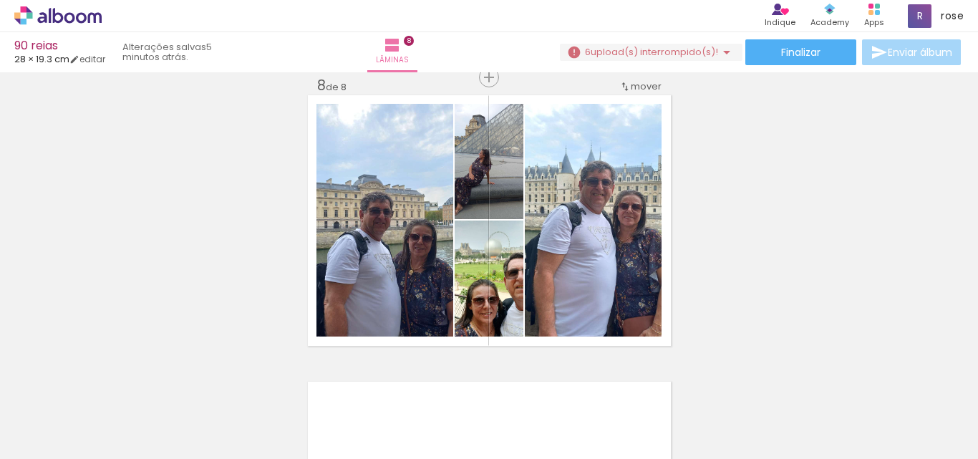
scroll to position [0, 1693]
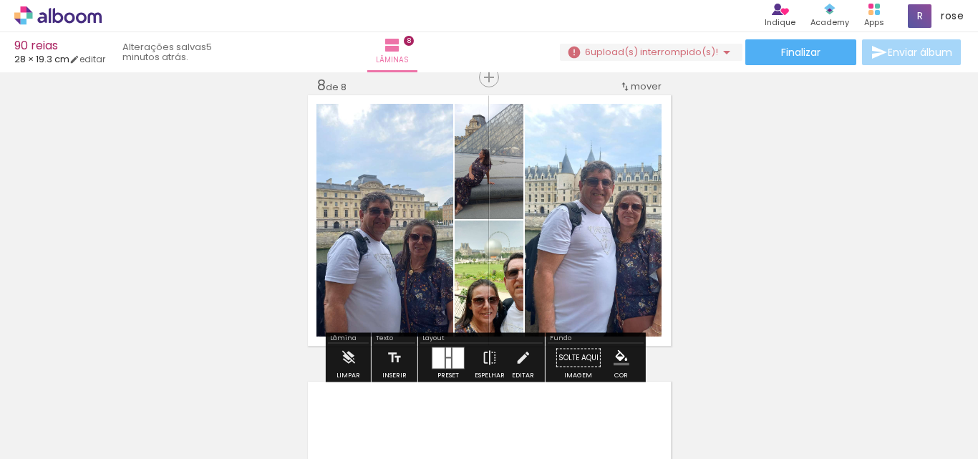
click at [452, 358] on div at bounding box center [457, 357] width 11 height 21
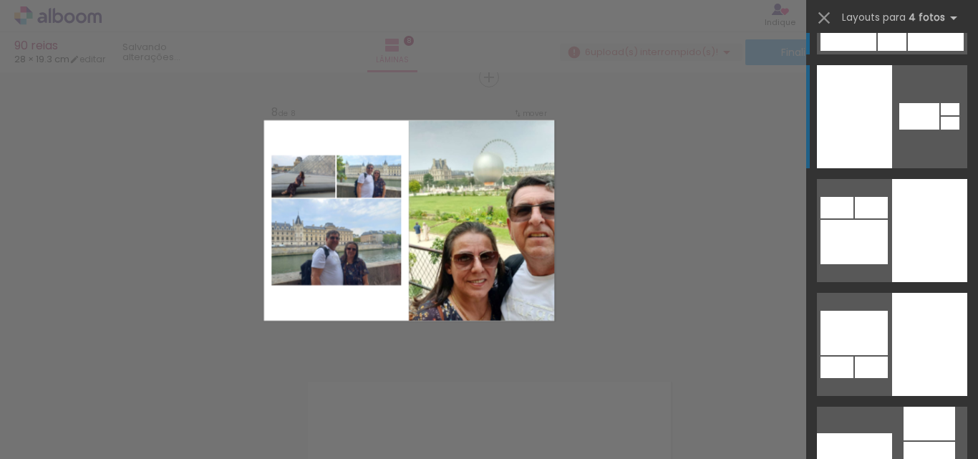
scroll to position [215, 0]
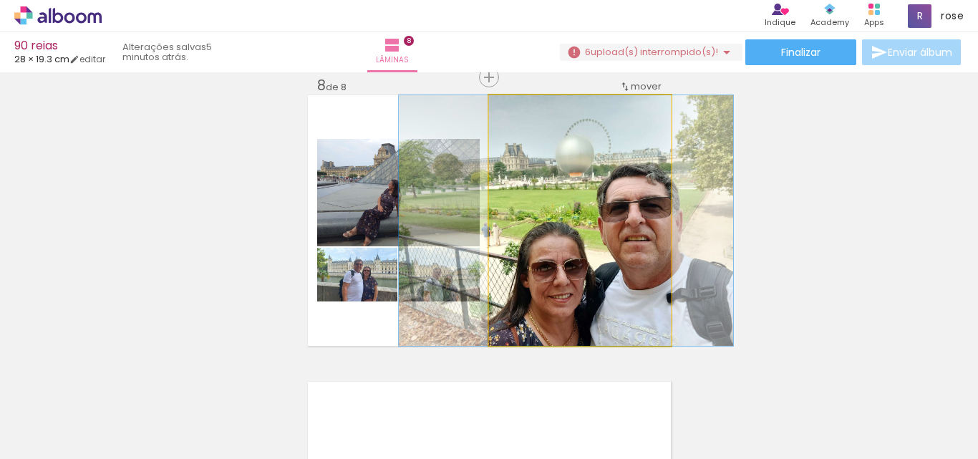
drag, startPoint x: 581, startPoint y: 219, endPoint x: 568, endPoint y: 211, distance: 15.7
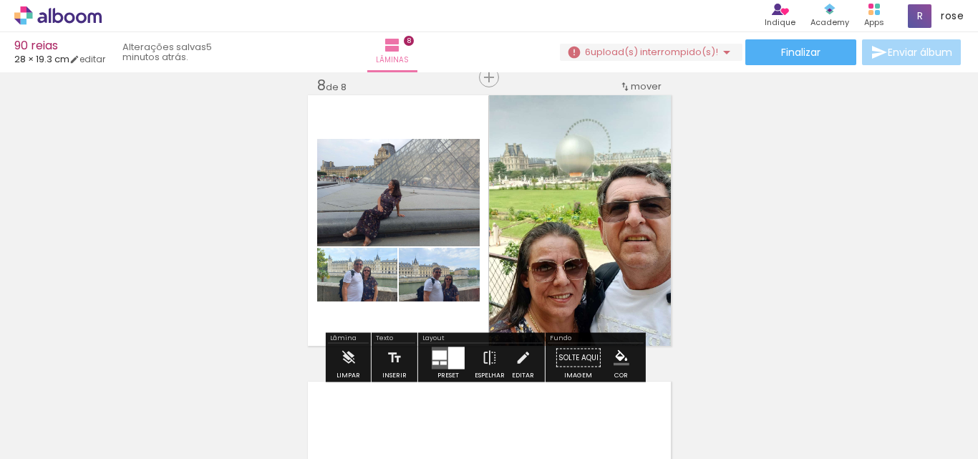
click at [433, 351] on div at bounding box center [439, 354] width 14 height 9
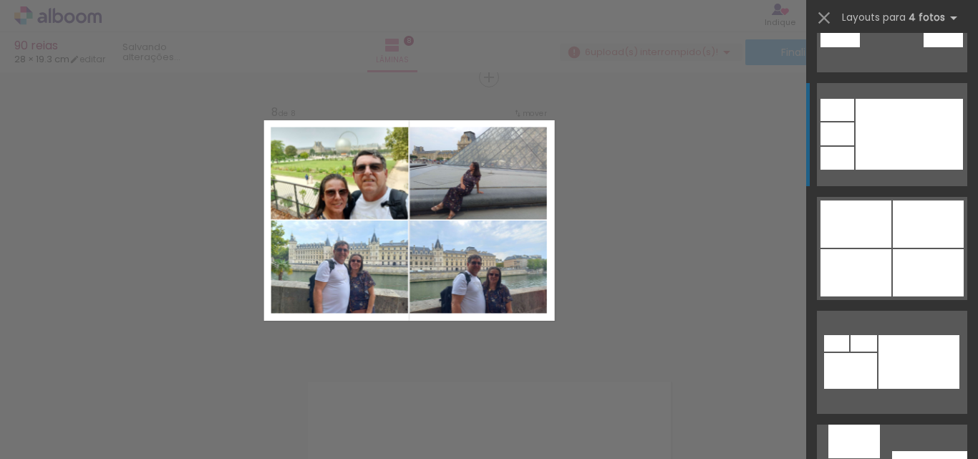
scroll to position [1343, 0]
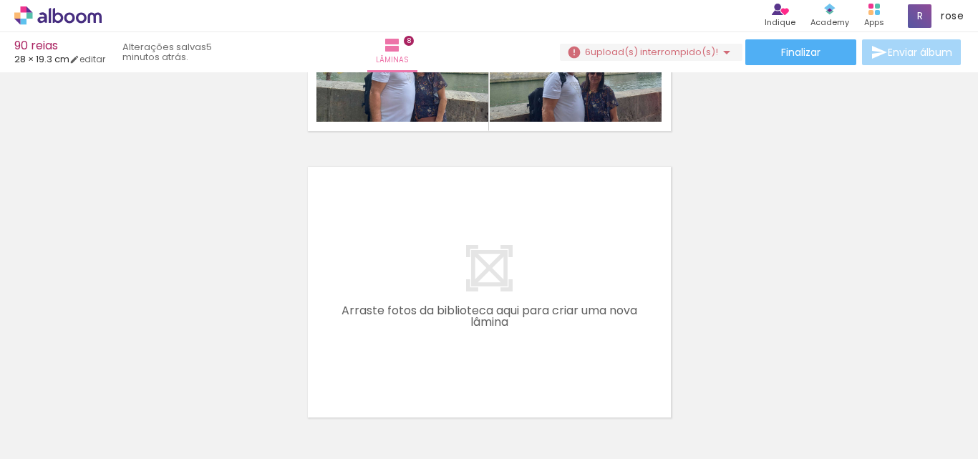
scroll to position [2309, 0]
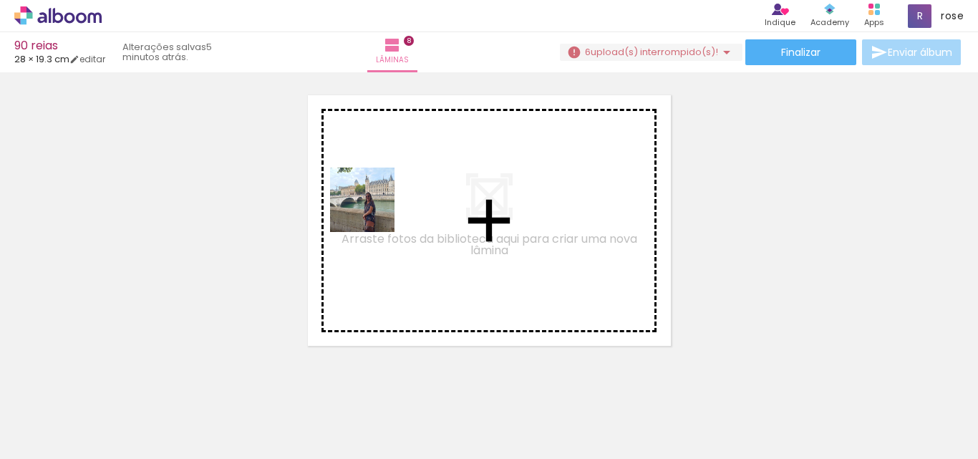
drag, startPoint x: 367, startPoint y: 426, endPoint x: 374, endPoint y: 203, distance: 222.7
click at [374, 203] on quentale-workspace at bounding box center [489, 229] width 978 height 459
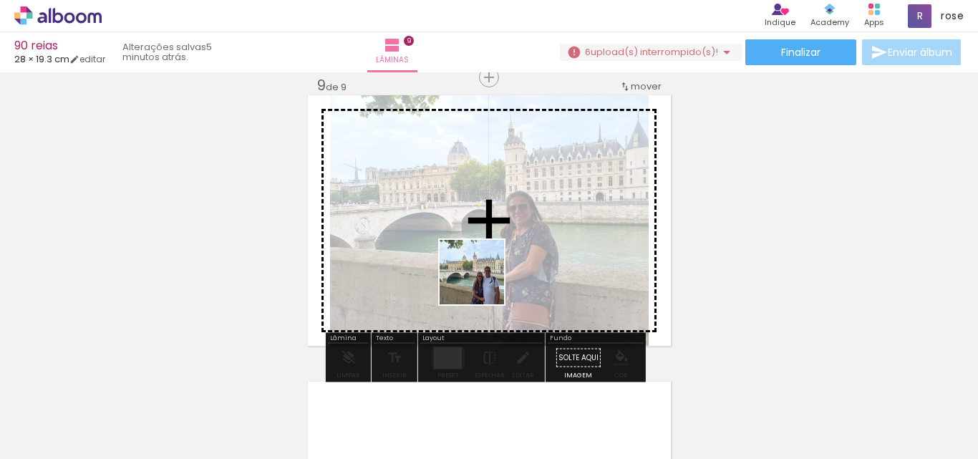
drag, startPoint x: 447, startPoint y: 420, endPoint x: 484, endPoint y: 281, distance: 144.3
click at [484, 281] on quentale-workspace at bounding box center [489, 229] width 978 height 459
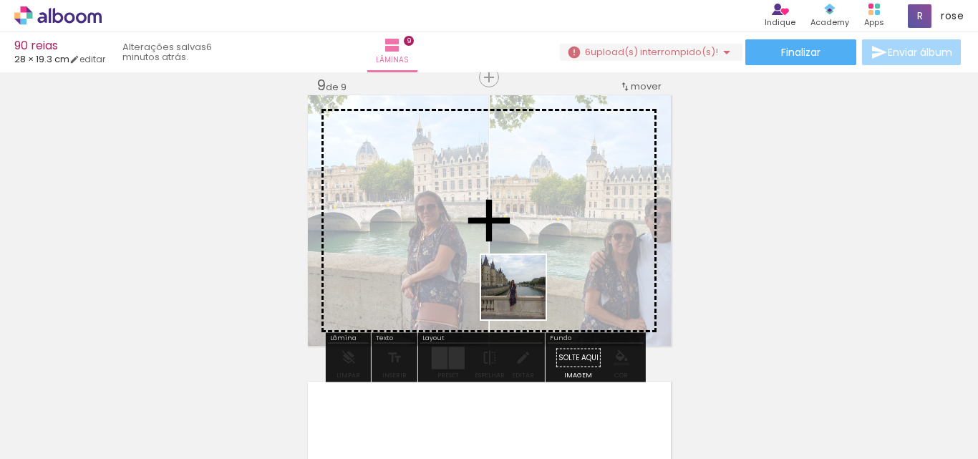
drag, startPoint x: 515, startPoint y: 415, endPoint x: 524, endPoint y: 241, distance: 174.2
click at [524, 241] on quentale-workspace at bounding box center [489, 229] width 978 height 459
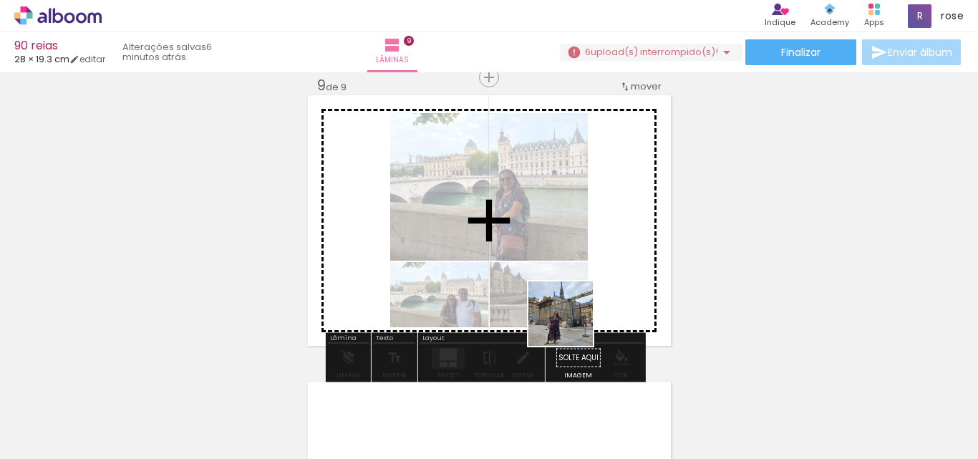
drag, startPoint x: 594, startPoint y: 421, endPoint x: 550, endPoint y: 212, distance: 213.6
click at [550, 212] on quentale-workspace at bounding box center [489, 229] width 978 height 459
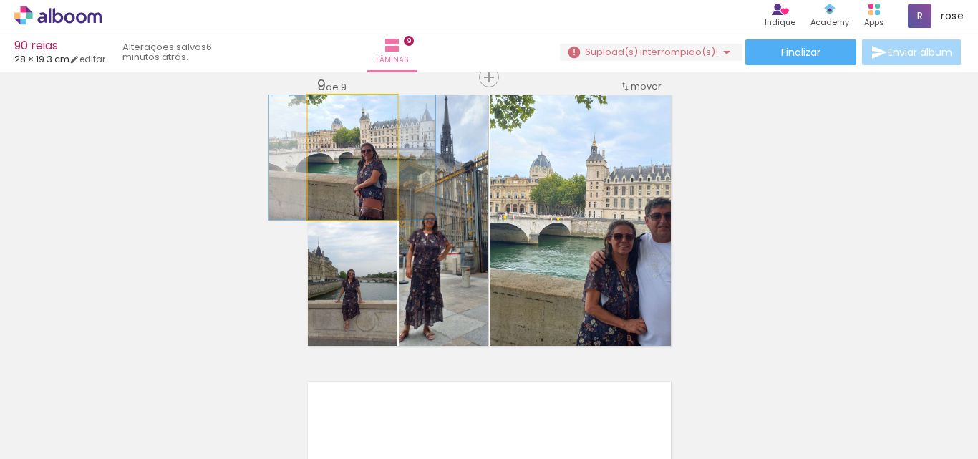
click at [356, 190] on quentale-photo at bounding box center [352, 157] width 89 height 125
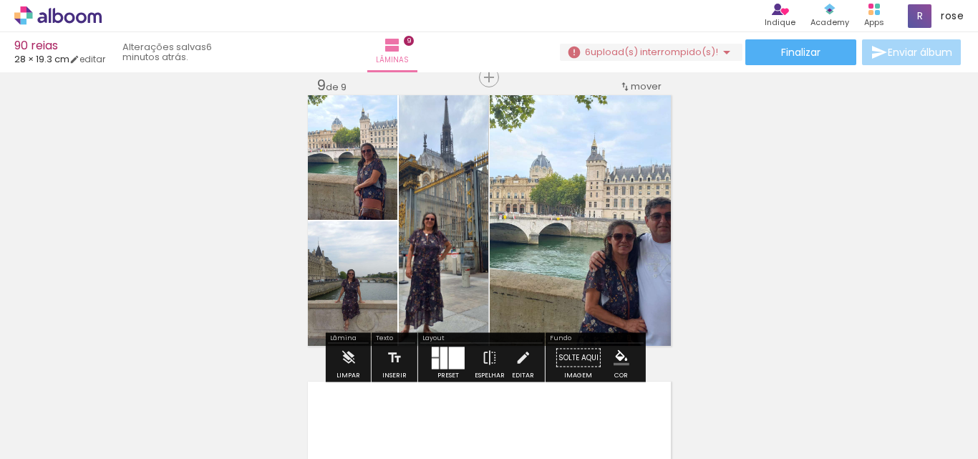
click at [449, 364] on div at bounding box center [457, 357] width 16 height 22
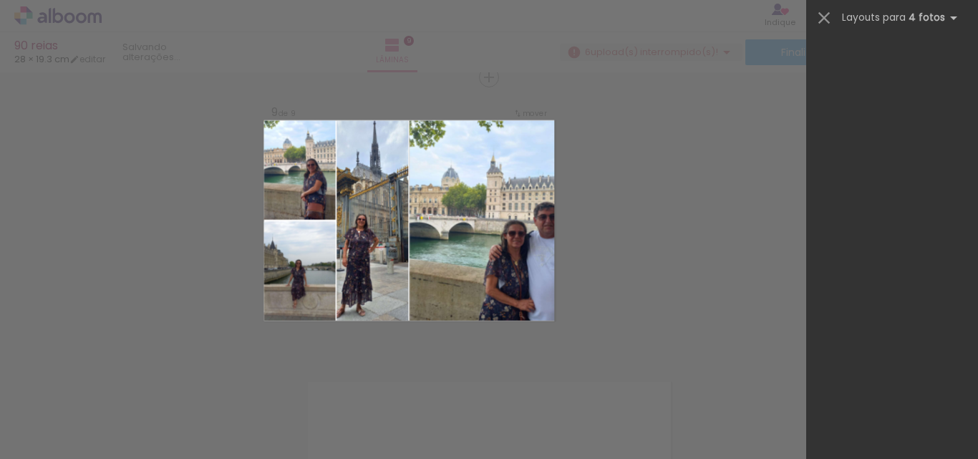
scroll to position [0, 0]
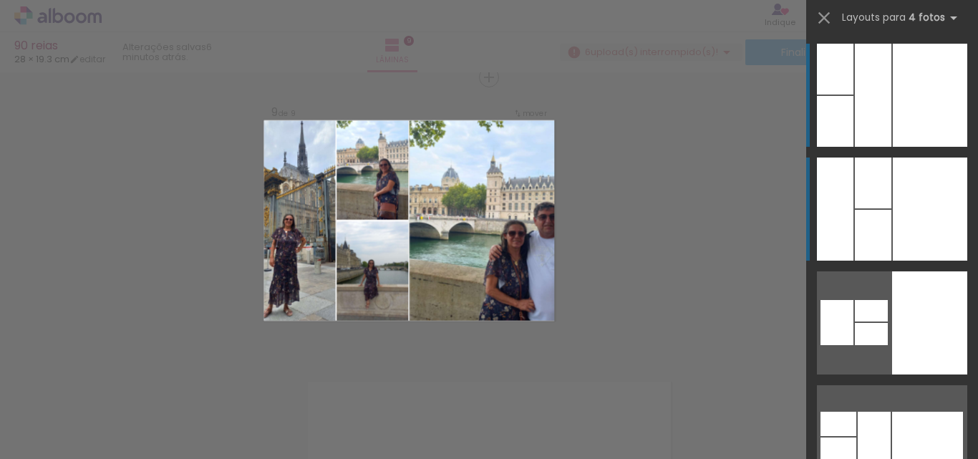
click at [918, 197] on div at bounding box center [929, 208] width 74 height 103
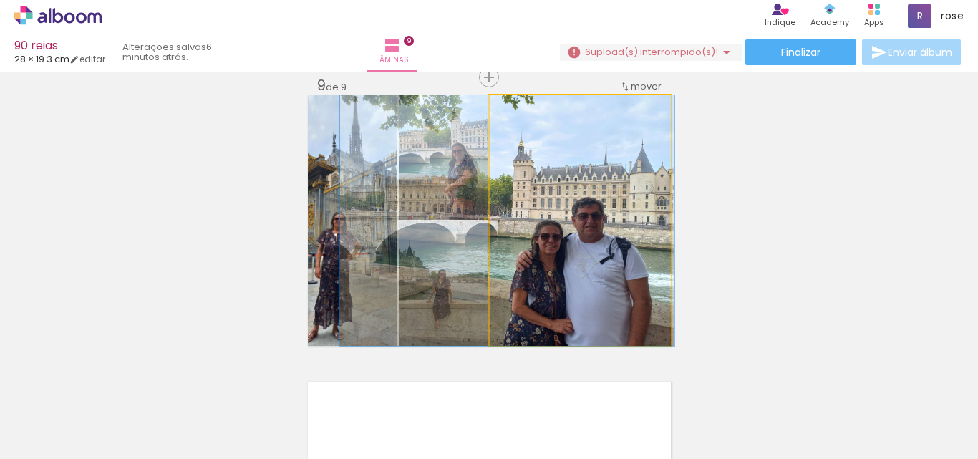
drag, startPoint x: 615, startPoint y: 218, endPoint x: 542, endPoint y: 177, distance: 83.6
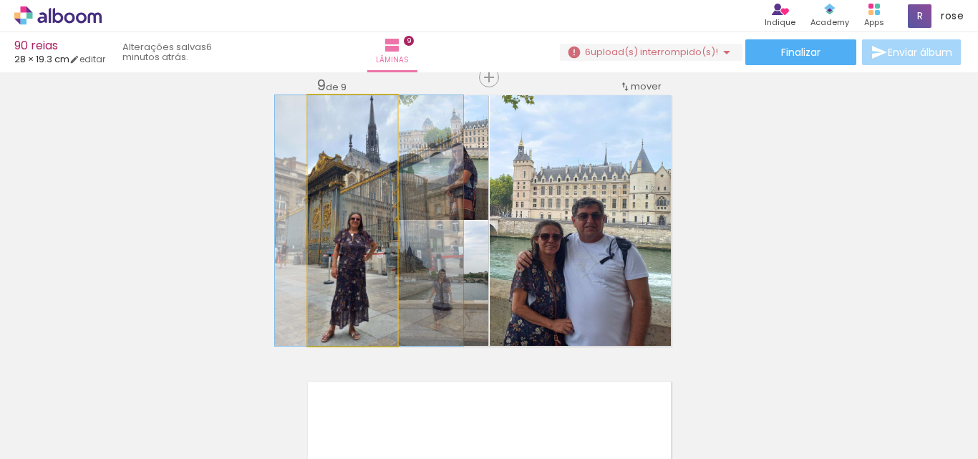
drag, startPoint x: 336, startPoint y: 247, endPoint x: 353, endPoint y: 246, distance: 16.5
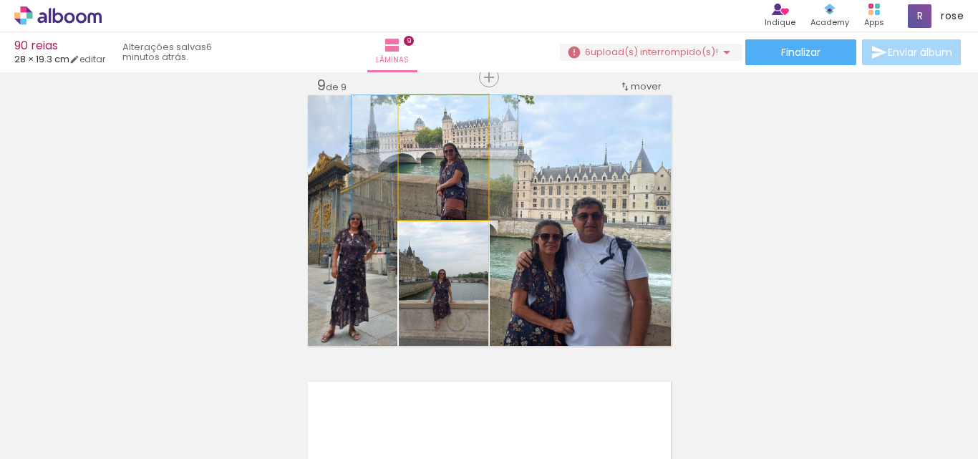
drag, startPoint x: 458, startPoint y: 189, endPoint x: 449, endPoint y: 189, distance: 8.6
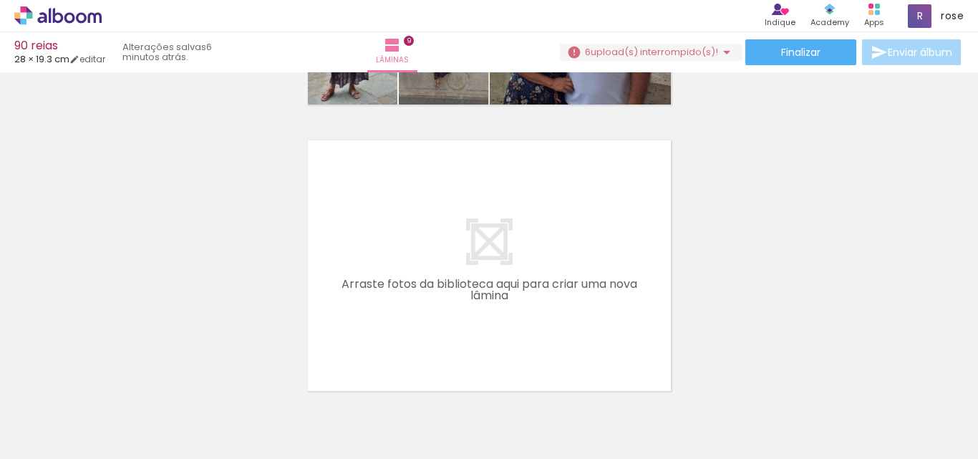
scroll to position [2622, 0]
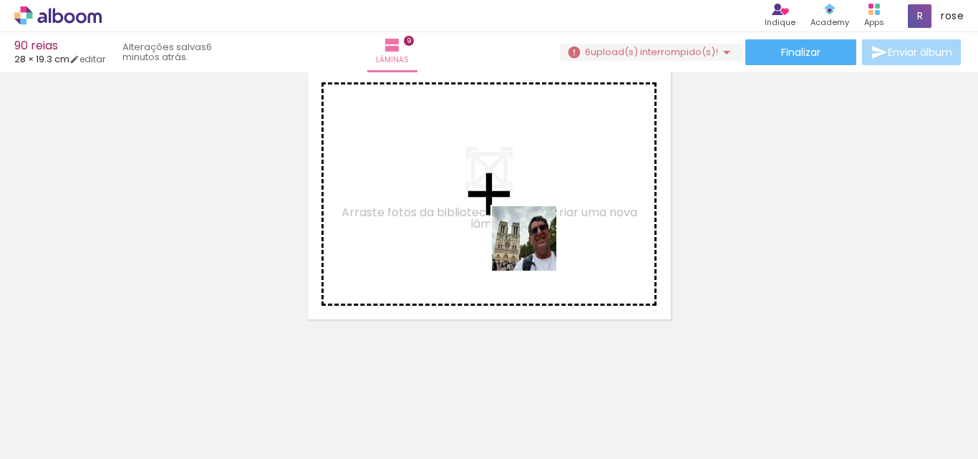
drag, startPoint x: 674, startPoint y: 427, endPoint x: 509, endPoint y: 235, distance: 253.2
click at [509, 235] on quentale-workspace at bounding box center [489, 229] width 978 height 459
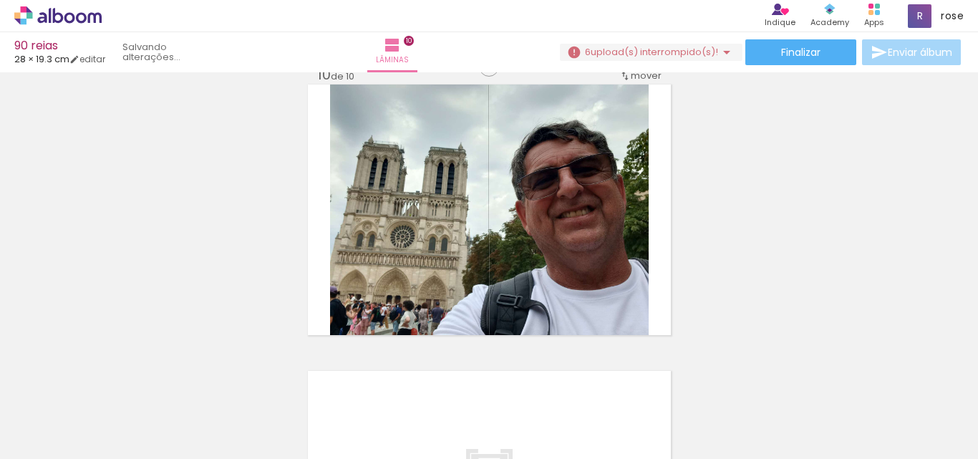
scroll to position [2595, 0]
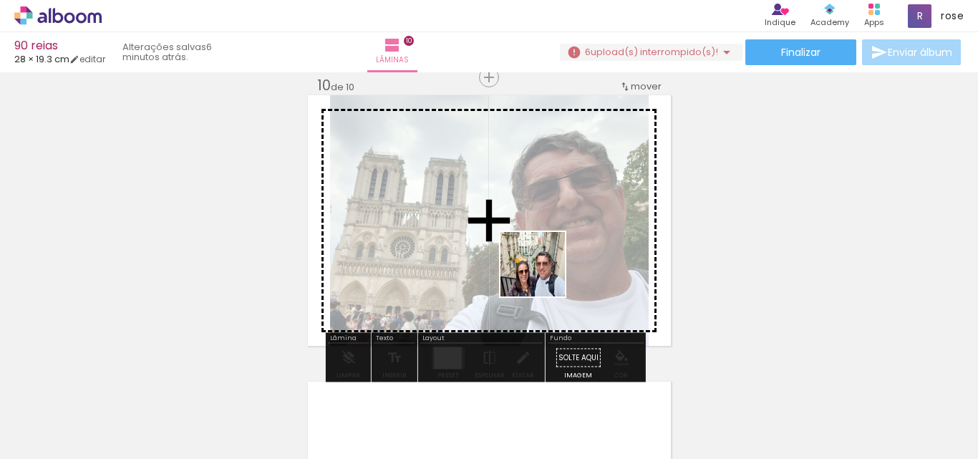
drag, startPoint x: 767, startPoint y: 429, endPoint x: 830, endPoint y: 411, distance: 64.8
click at [543, 273] on quentale-workspace at bounding box center [489, 229] width 978 height 459
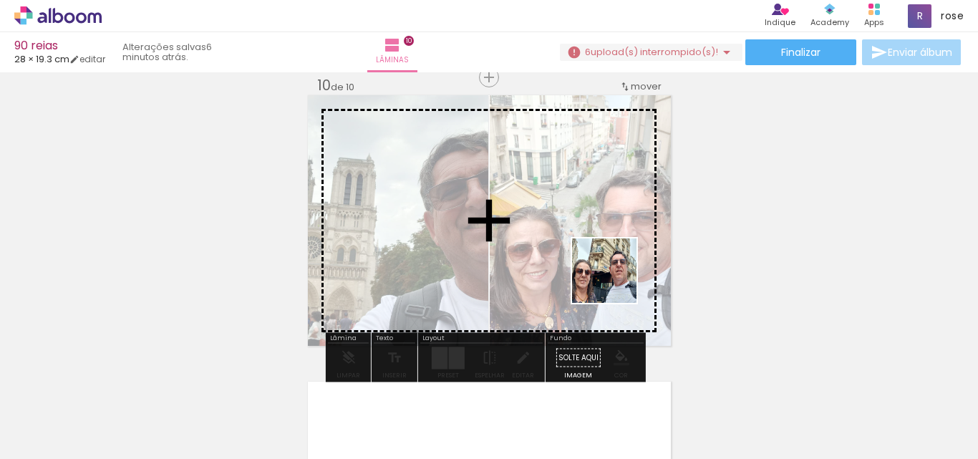
drag, startPoint x: 855, startPoint y: 423, endPoint x: 495, endPoint y: 212, distance: 417.3
click at [495, 212] on quentale-workspace at bounding box center [489, 229] width 978 height 459
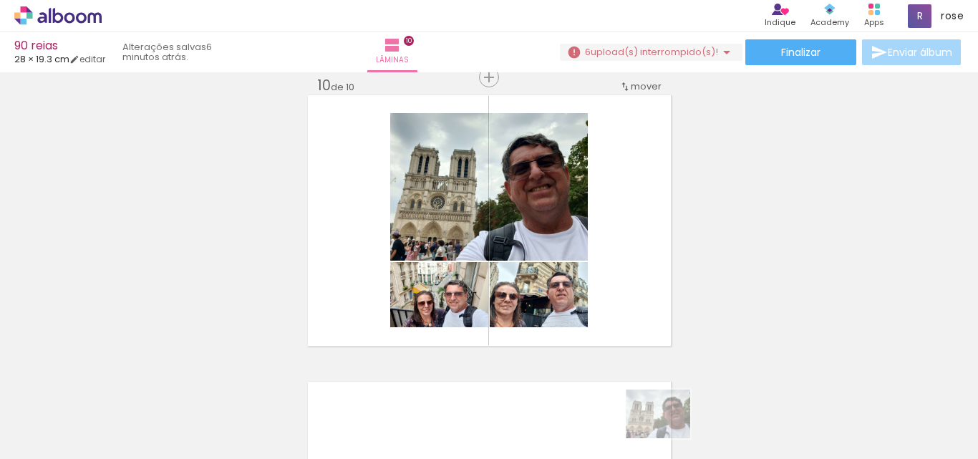
drag, startPoint x: 704, startPoint y: 447, endPoint x: 666, endPoint y: 431, distance: 41.4
click at [666, 431] on quentale-thumb at bounding box center [676, 410] width 80 height 82
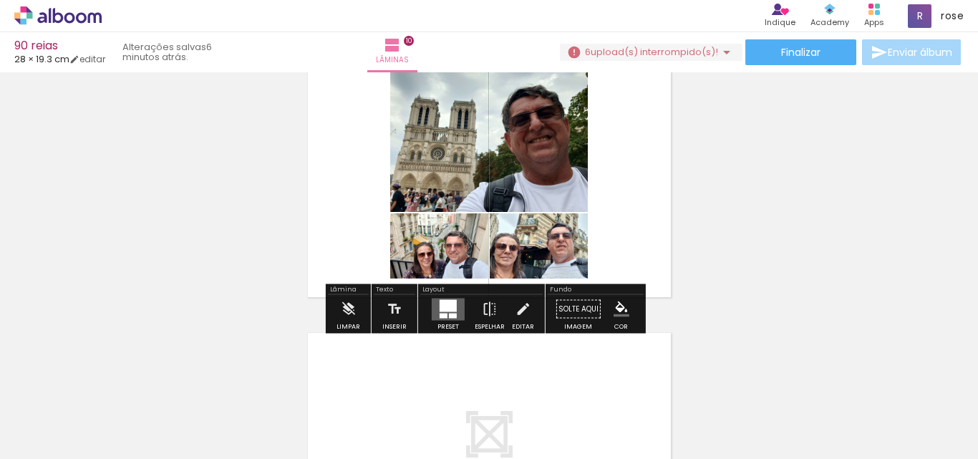
scroll to position [2667, 0]
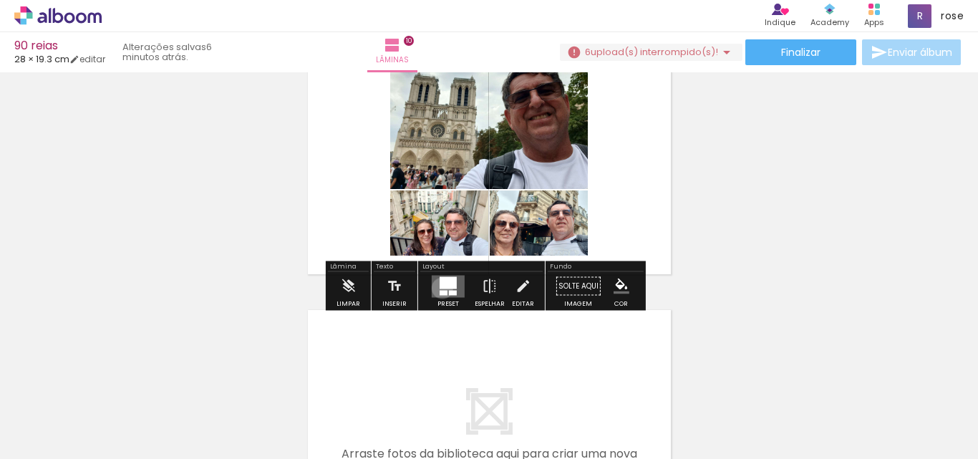
click at [439, 288] on div at bounding box center [447, 282] width 17 height 12
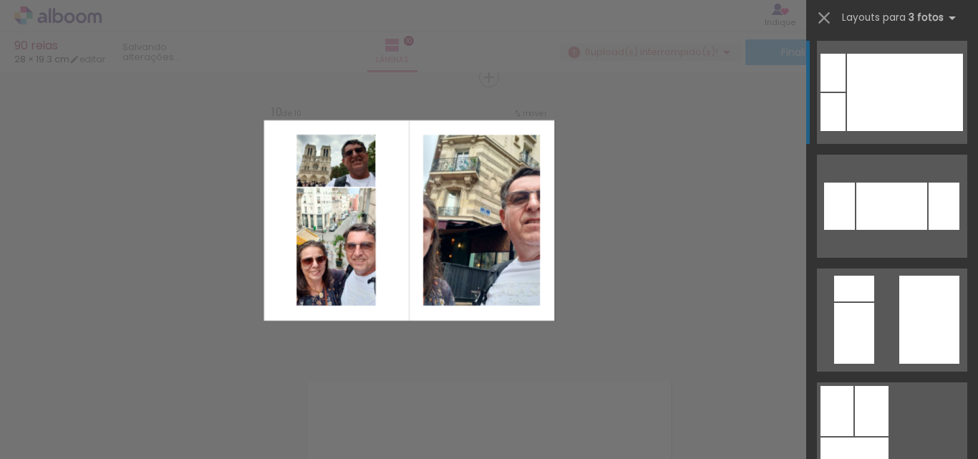
scroll to position [16461, 0]
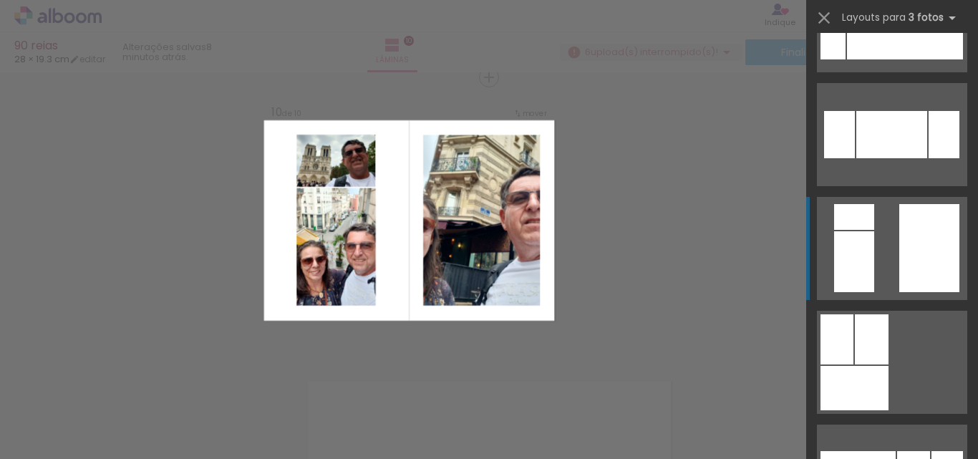
click at [933, 158] on div at bounding box center [943, 134] width 31 height 47
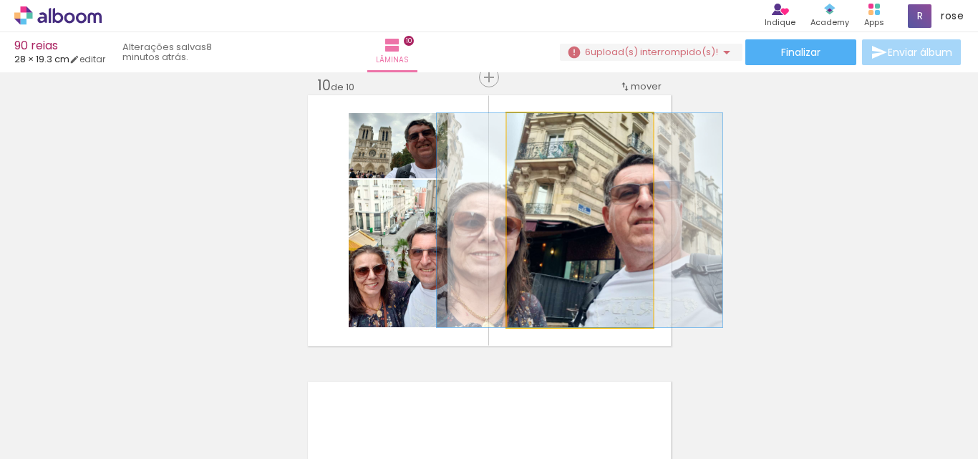
click at [590, 275] on quentale-photo at bounding box center [580, 220] width 146 height 214
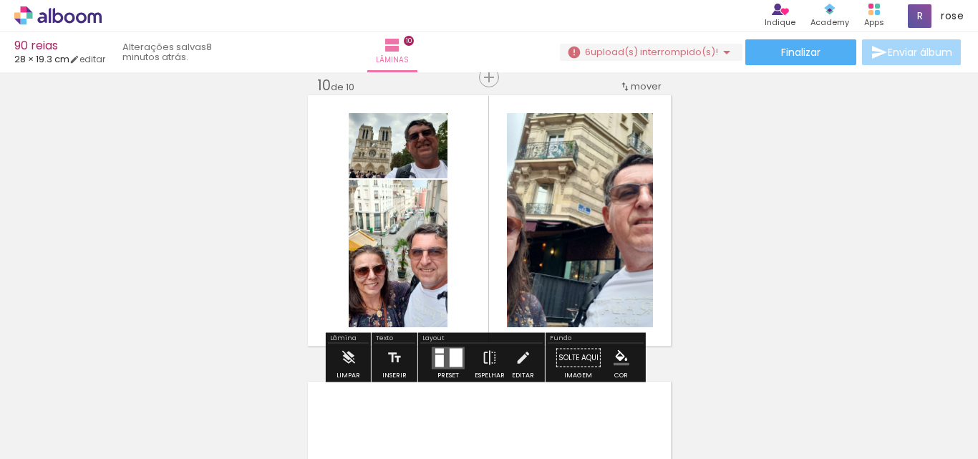
click at [457, 351] on div at bounding box center [455, 357] width 13 height 19
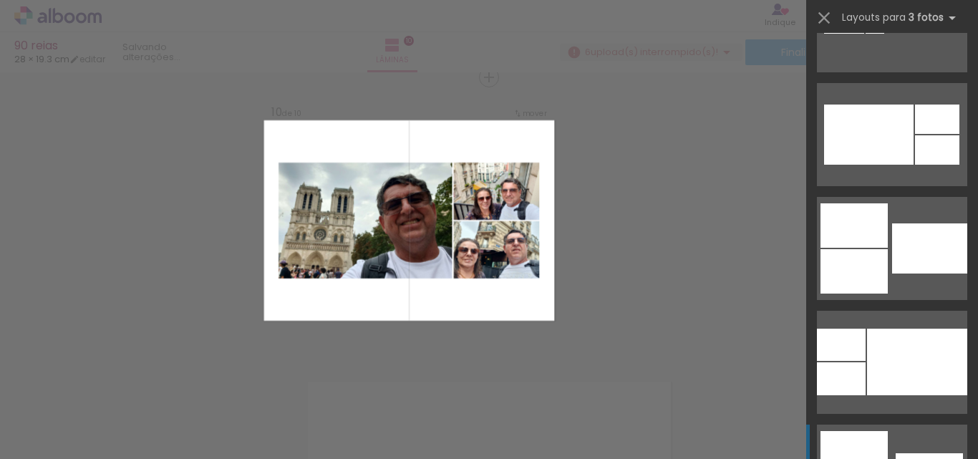
scroll to position [1503, 0]
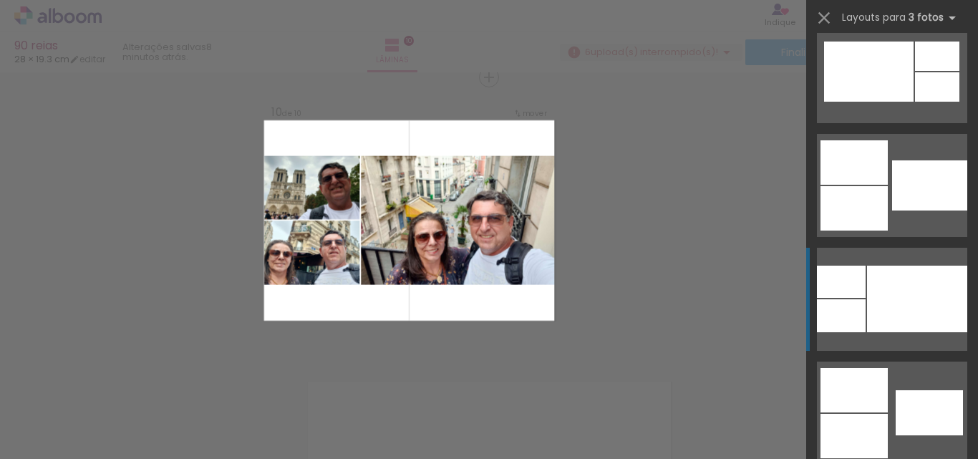
click at [910, 281] on div at bounding box center [917, 299] width 100 height 67
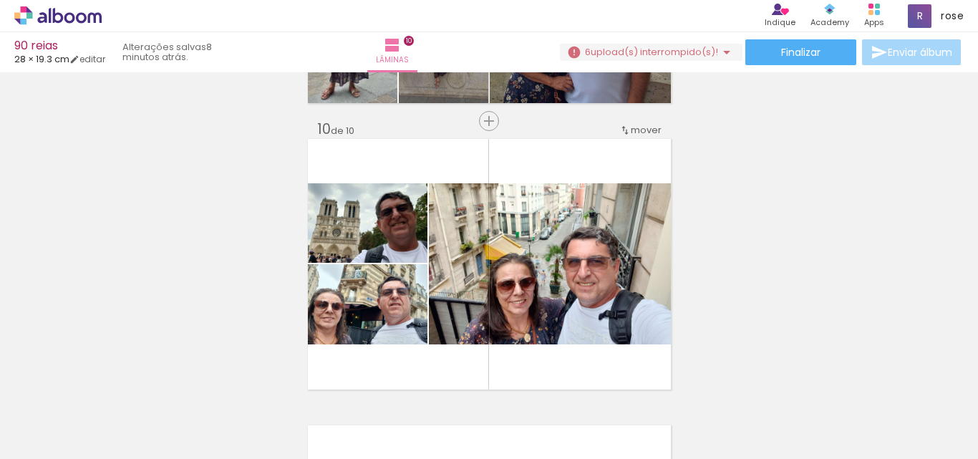
scroll to position [2550, 0]
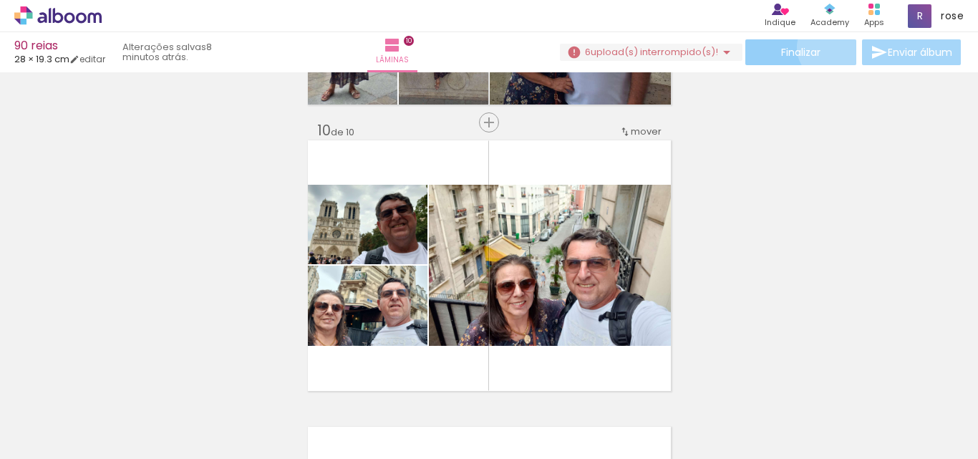
click at [826, 47] on paper-button "Finalizar" at bounding box center [800, 52] width 111 height 26
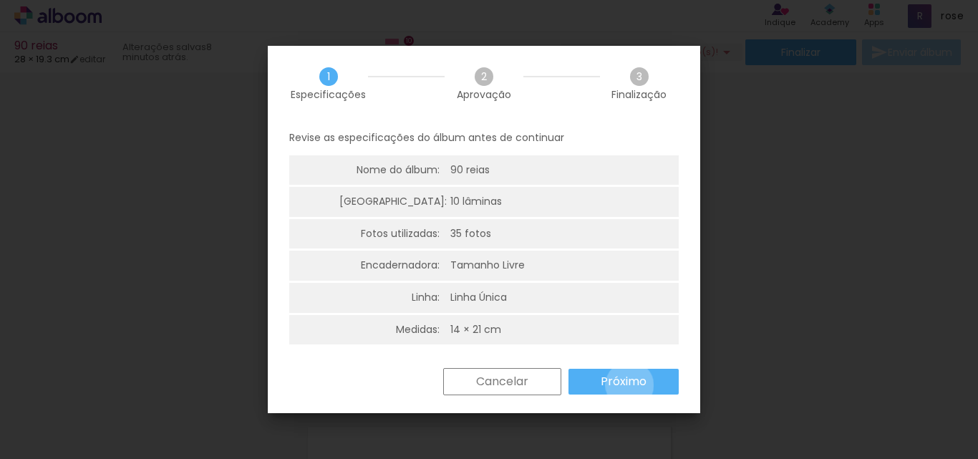
click at [0, 0] on slot "Próximo" at bounding box center [0, 0] width 0 height 0
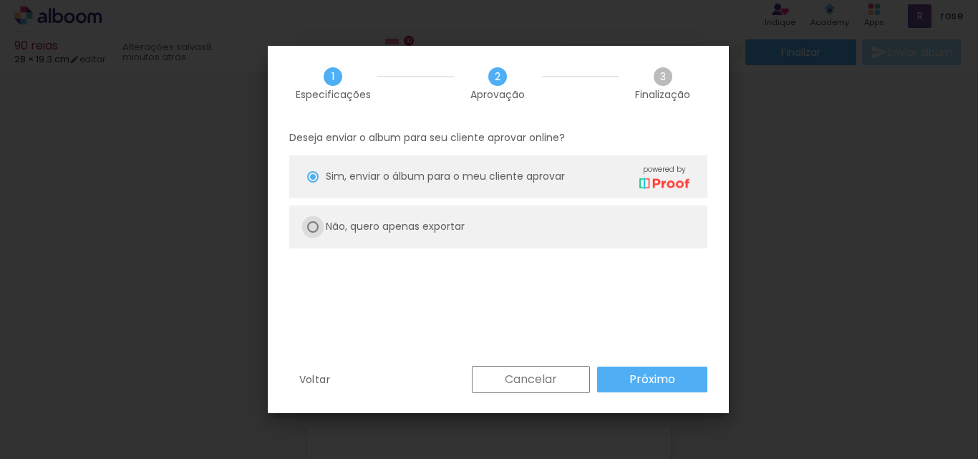
click at [309, 183] on div at bounding box center [312, 176] width 11 height 11
type paper-radio-button "on"
click at [0, 0] on slot "Próximo" at bounding box center [0, 0] width 0 height 0
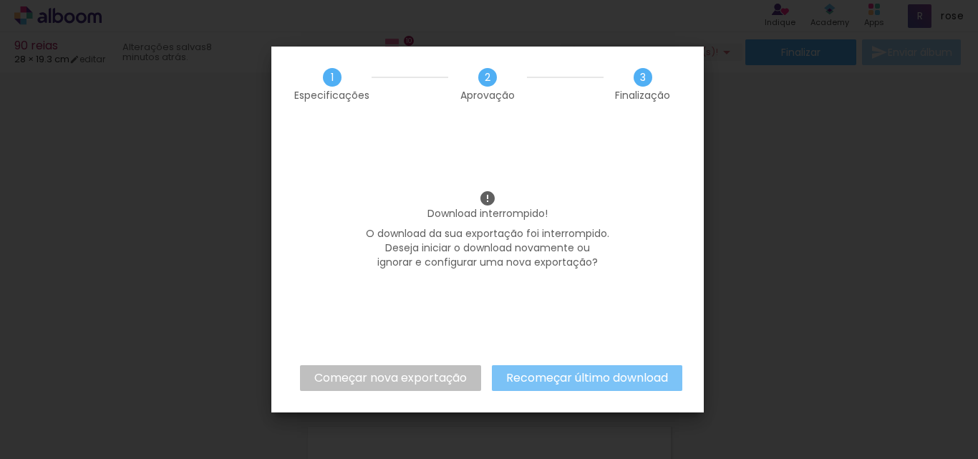
drag, startPoint x: 611, startPoint y: 374, endPoint x: 482, endPoint y: 361, distance: 130.3
click at [482, 361] on div "1 Especificações 2 Aprovação 3 Finalização Download interrompido! O download da…" at bounding box center [487, 230] width 432 height 366
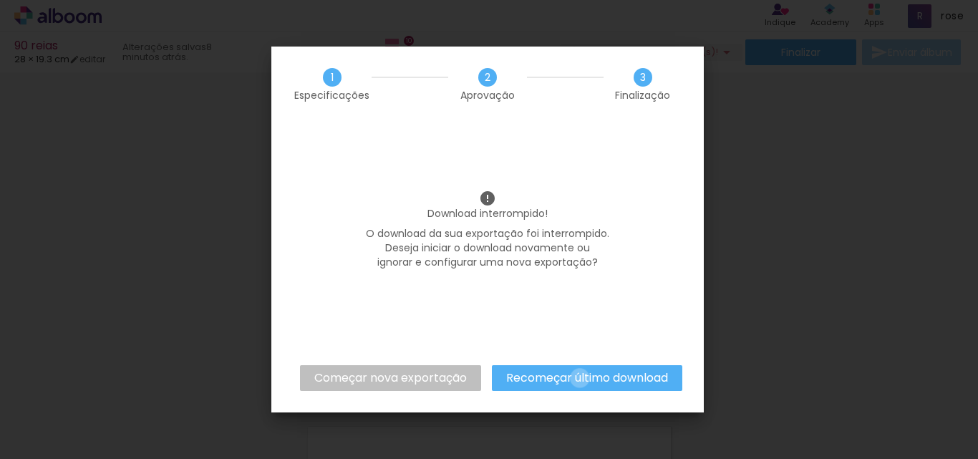
click at [0, 0] on slot "Recomeçar último download" at bounding box center [0, 0] width 0 height 0
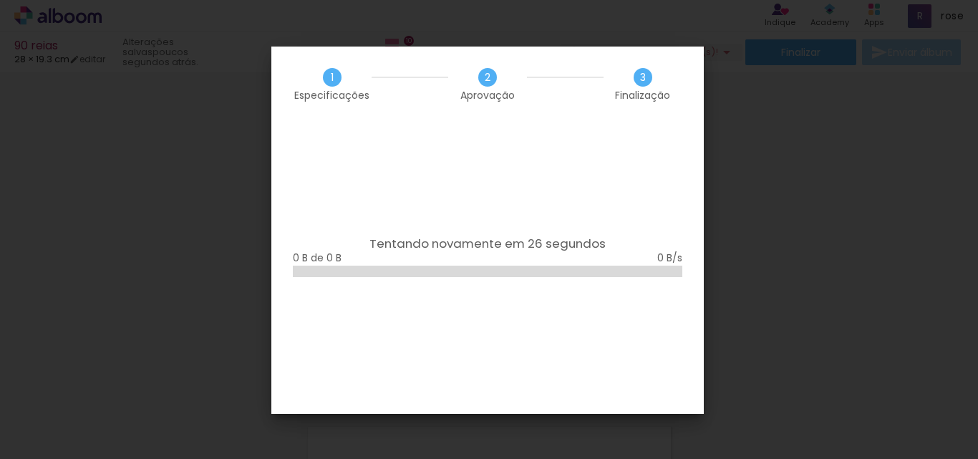
scroll to position [0, 2431]
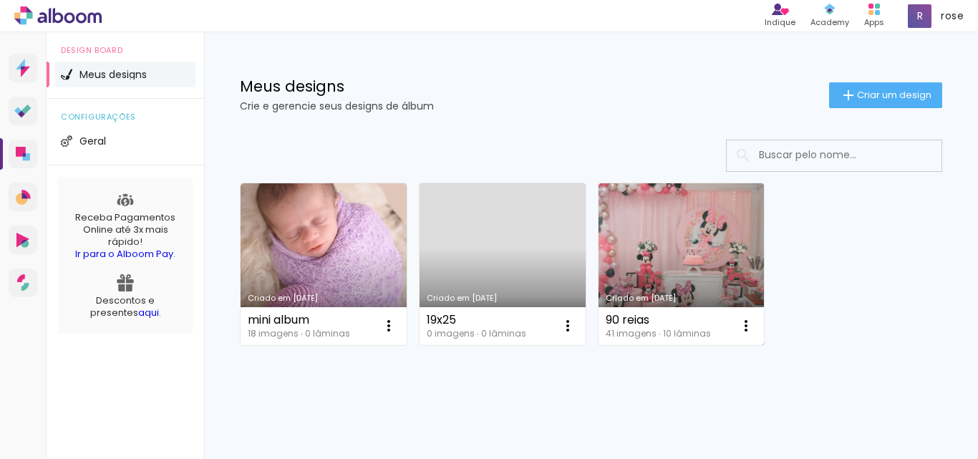
click at [690, 284] on link "Criado em [DATE]" at bounding box center [681, 264] width 166 height 162
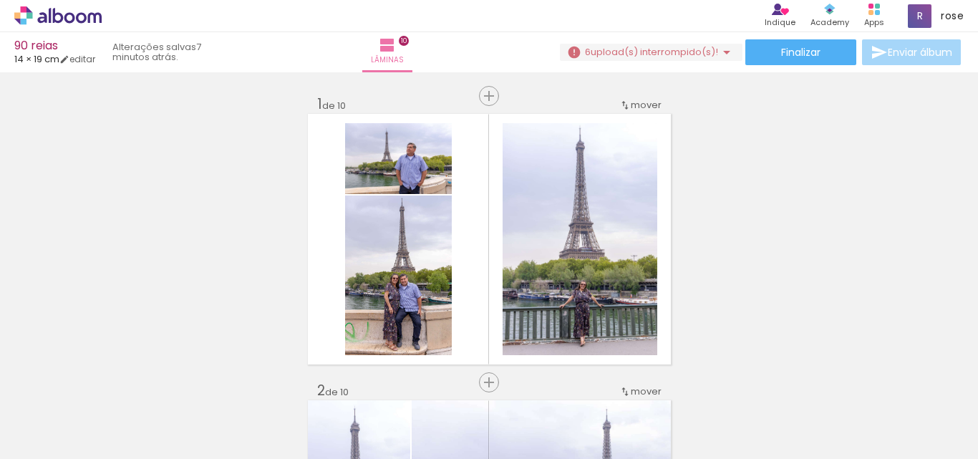
scroll to position [0, 2431]
click at [575, 387] on iron-icon at bounding box center [567, 381] width 15 height 15
click at [655, 379] on iron-icon at bounding box center [647, 381] width 15 height 15
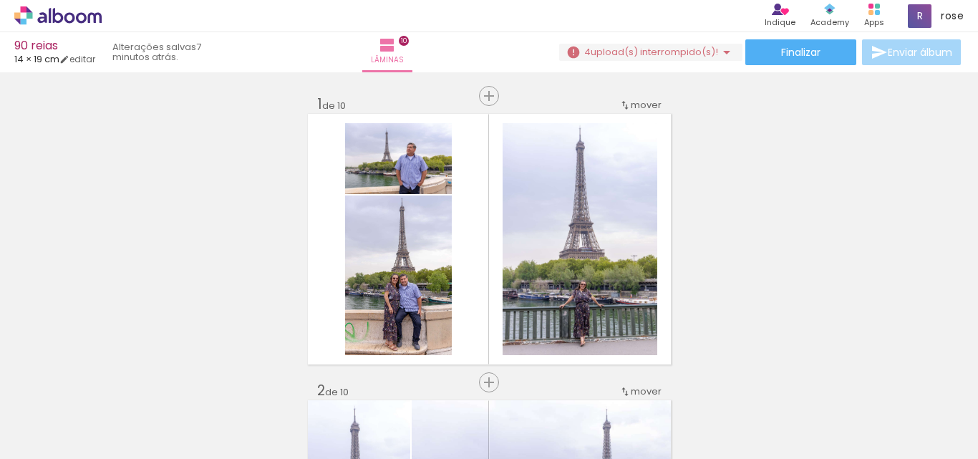
click at [734, 384] on iron-icon at bounding box center [727, 381] width 15 height 15
click at [814, 385] on iron-icon at bounding box center [807, 381] width 15 height 15
click at [889, 382] on iron-icon at bounding box center [887, 381] width 15 height 15
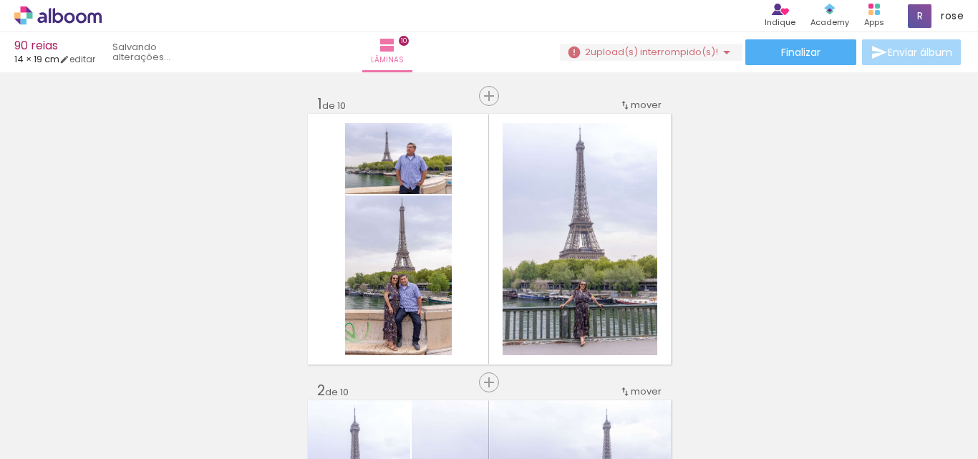
scroll to position [0, 2030]
click at [180, 384] on div at bounding box center [197, 410] width 71 height 71
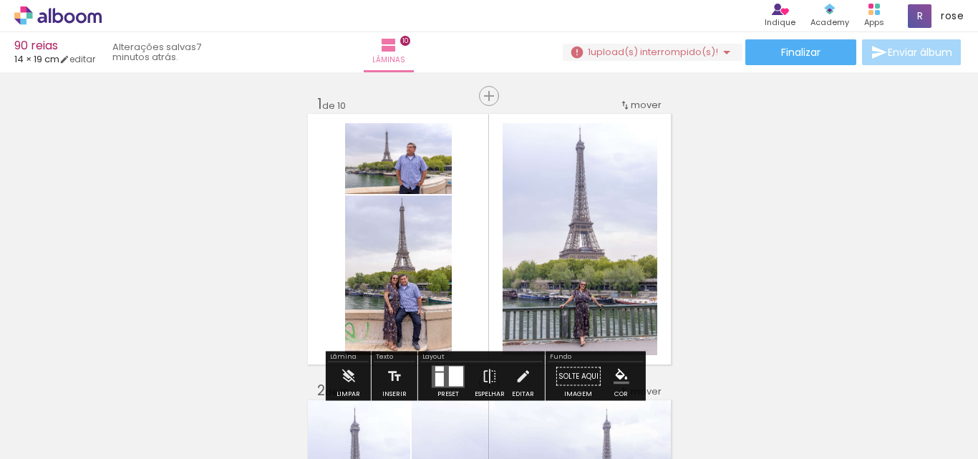
click at [174, 387] on iron-icon at bounding box center [166, 381] width 15 height 15
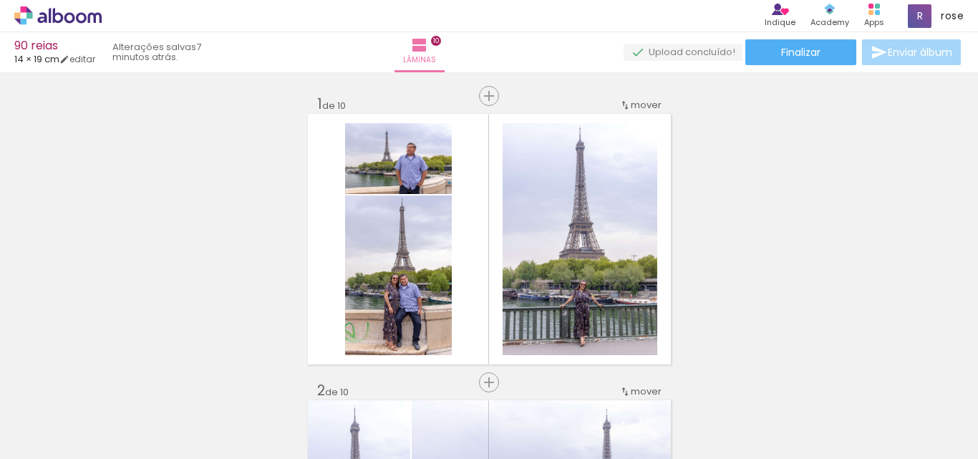
scroll to position [0, 0]
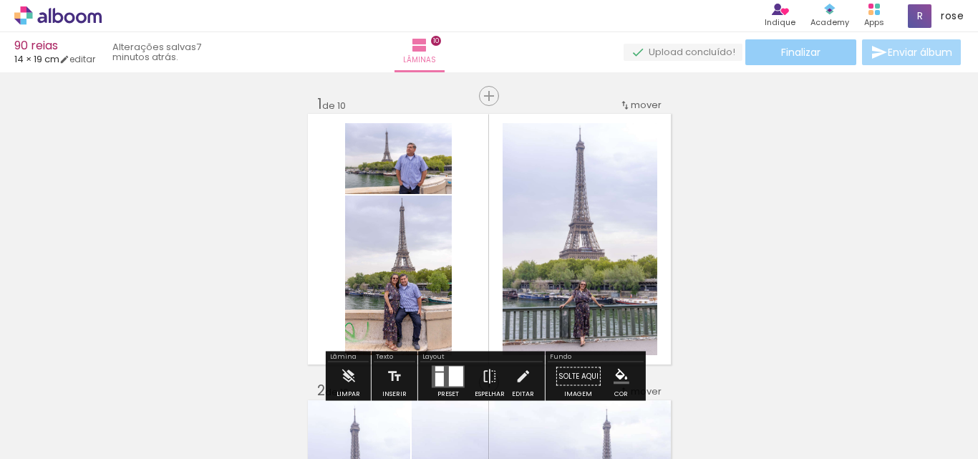
click at [797, 53] on span "Finalizar" at bounding box center [800, 52] width 39 height 10
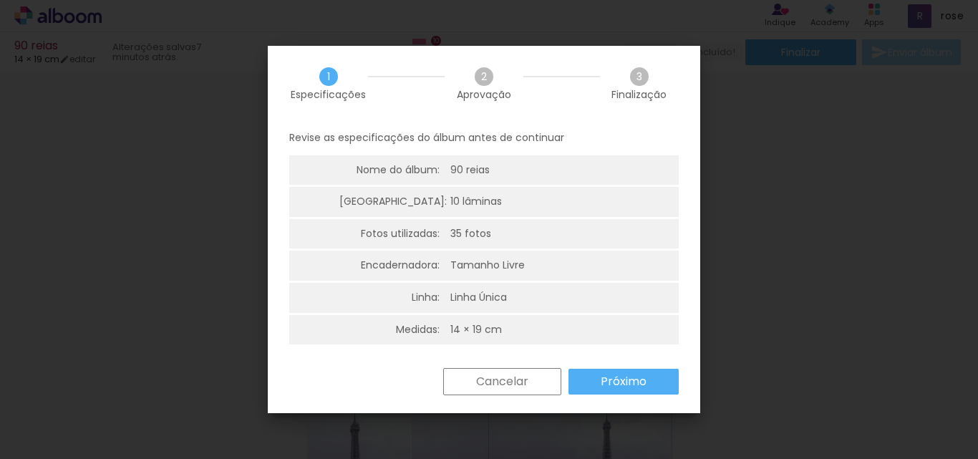
click at [0, 0] on slot "Próximo" at bounding box center [0, 0] width 0 height 0
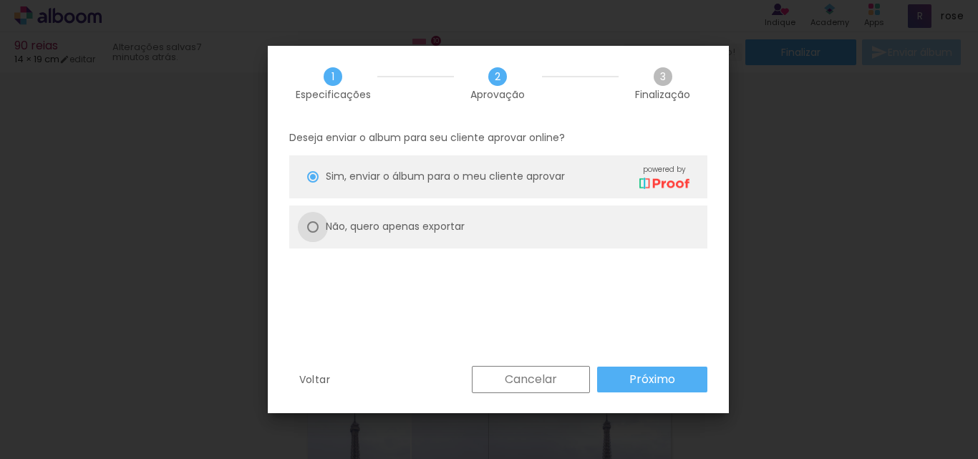
drag, startPoint x: 313, startPoint y: 229, endPoint x: 493, endPoint y: 271, distance: 184.4
click at [314, 183] on div at bounding box center [312, 176] width 11 height 11
type paper-radio-button "on"
click at [0, 0] on slot "Próximo" at bounding box center [0, 0] width 0 height 0
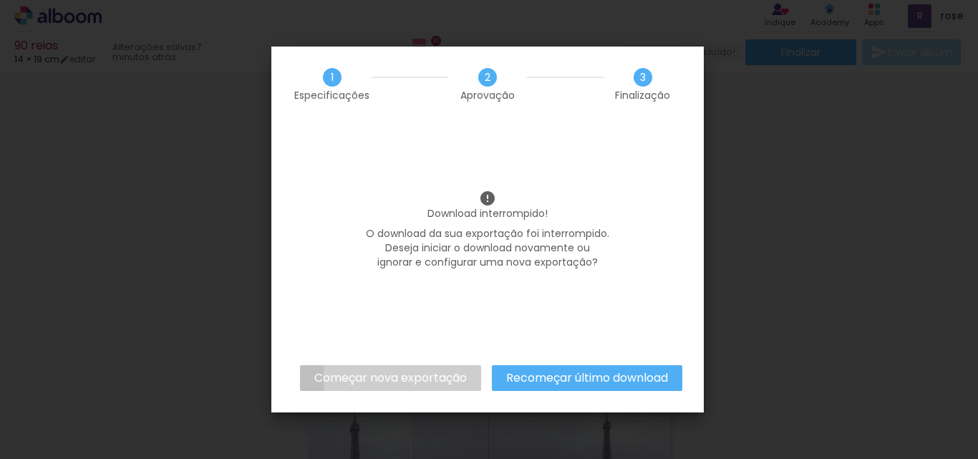
click at [0, 0] on slot "Começar nova exportação" at bounding box center [0, 0] width 0 height 0
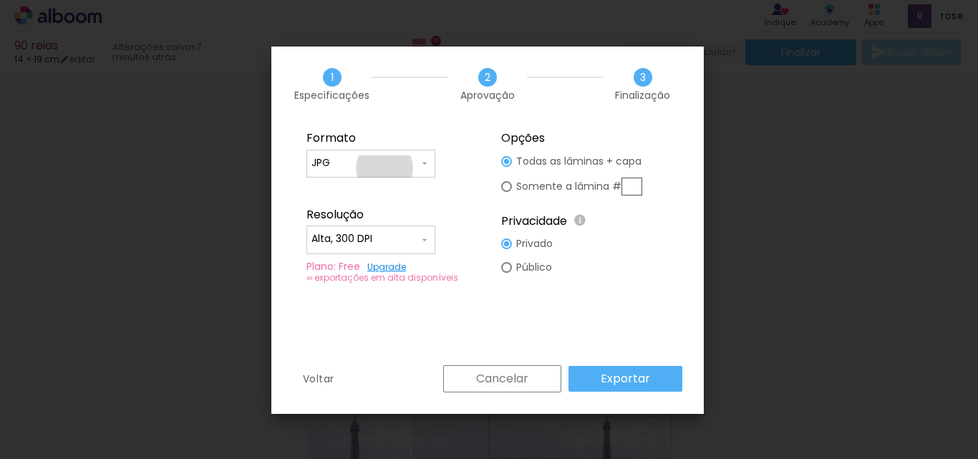
click at [384, 168] on input "JPG" at bounding box center [364, 163] width 107 height 14
click at [351, 186] on paper-item "PDF" at bounding box center [370, 189] width 129 height 29
type input "PDF"
click at [381, 242] on input "Alta, 300 DPI" at bounding box center [364, 239] width 107 height 14
click at [356, 260] on paper-item "Baixa" at bounding box center [370, 265] width 129 height 29
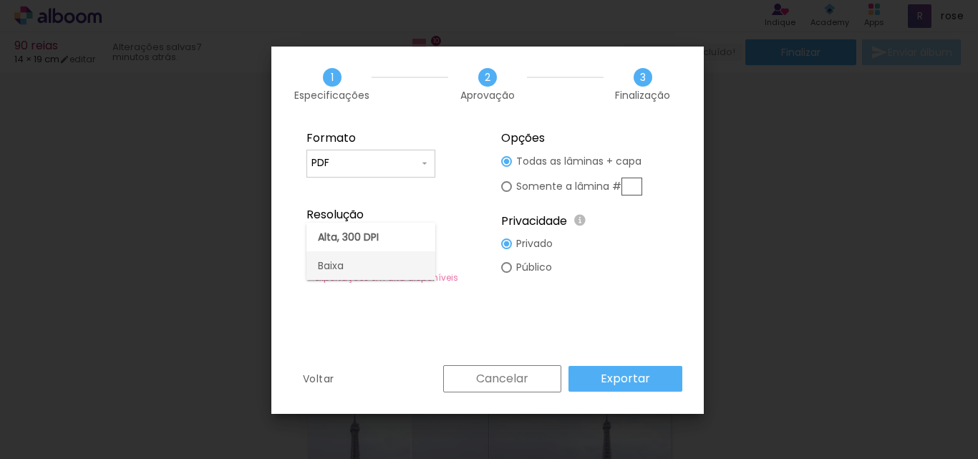
type input "Baixa"
click at [0, 0] on slot "Exportar" at bounding box center [0, 0] width 0 height 0
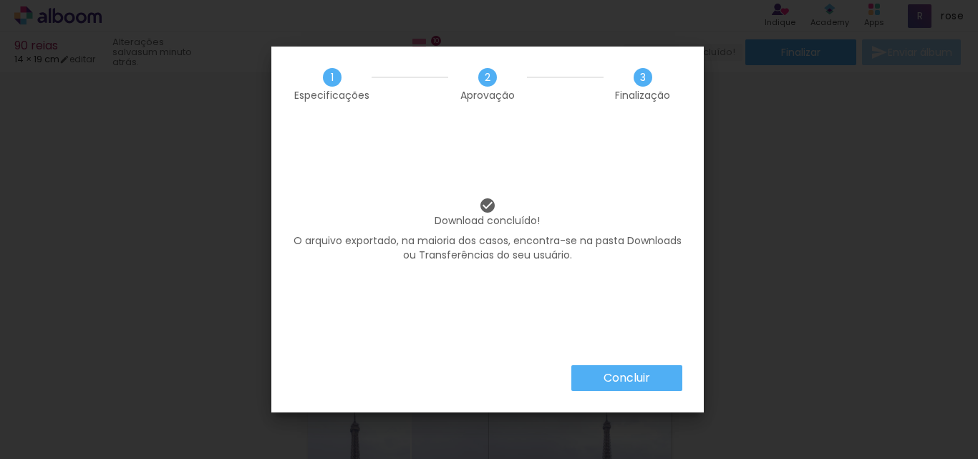
click at [0, 0] on slot "Concluir" at bounding box center [0, 0] width 0 height 0
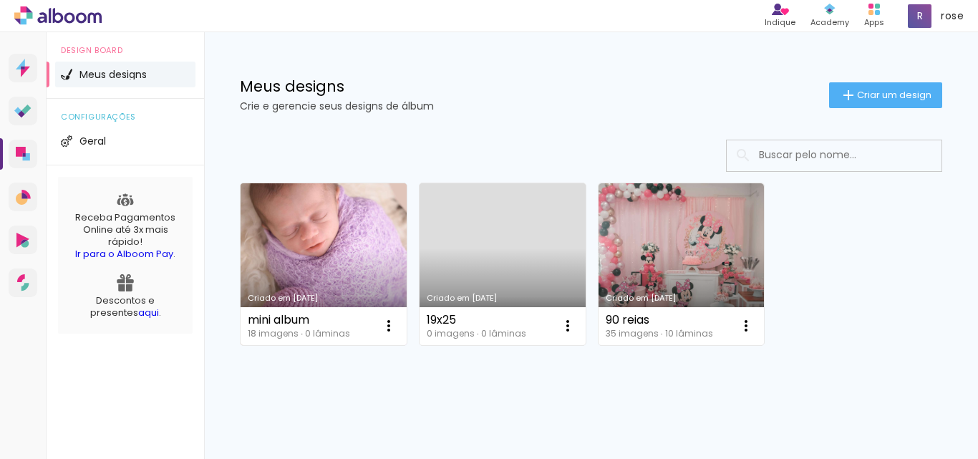
click at [313, 238] on link "Criado em [DATE]" at bounding box center [323, 264] width 166 height 162
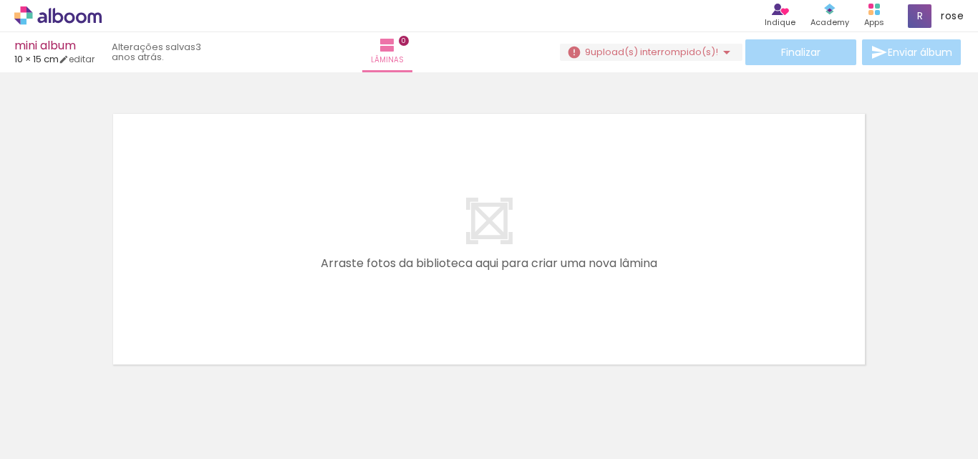
click at [115, 381] on iron-icon at bounding box center [111, 381] width 15 height 15
click at [115, 381] on quentale-thumb at bounding box center [143, 410] width 80 height 82
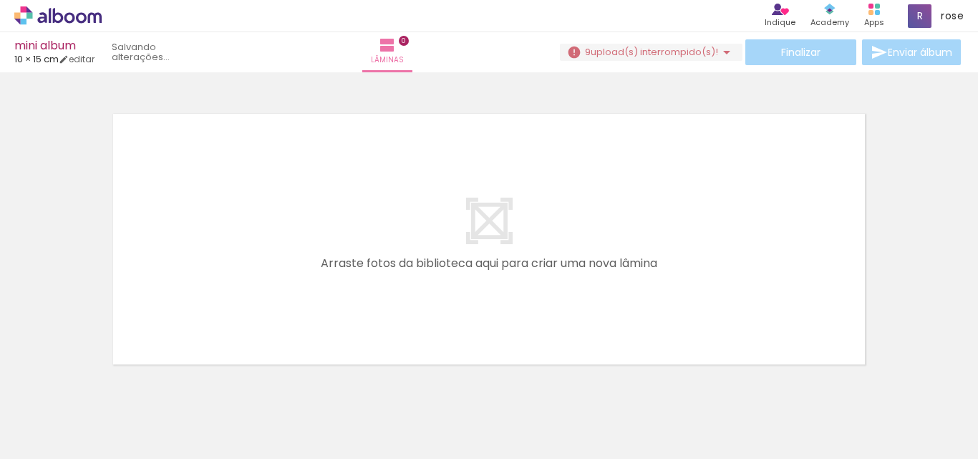
click at [115, 381] on iron-icon at bounding box center [111, 381] width 15 height 15
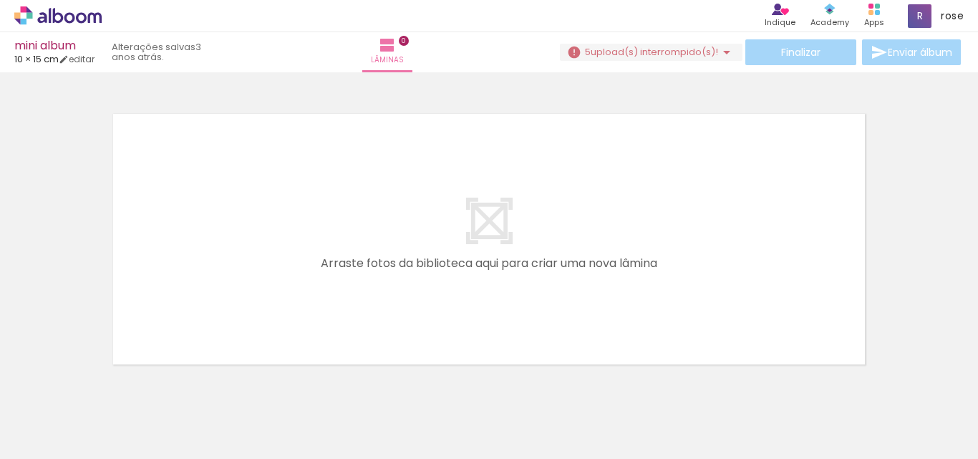
click at [115, 381] on iron-icon at bounding box center [111, 381] width 15 height 15
click at [116, 381] on iron-icon at bounding box center [111, 381] width 15 height 15
click at [117, 381] on iron-icon at bounding box center [111, 381] width 15 height 15
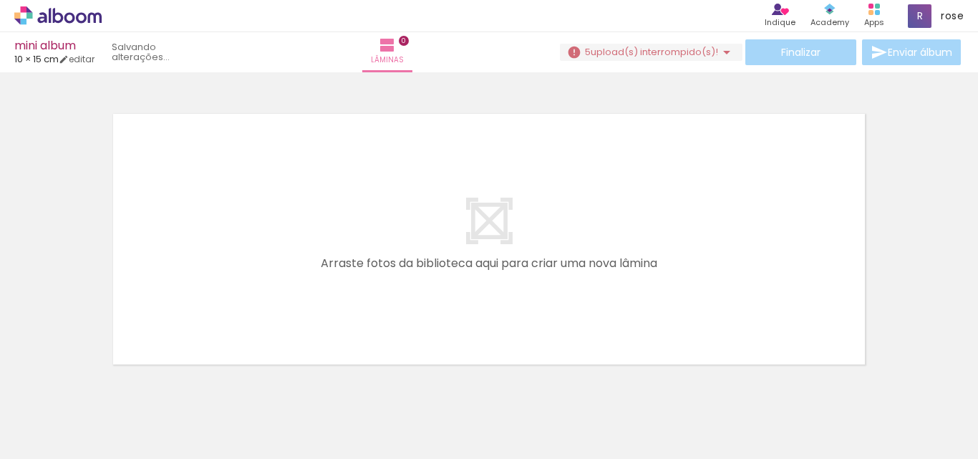
click at [117, 381] on iron-icon at bounding box center [111, 381] width 15 height 15
click at [118, 380] on iron-icon at bounding box center [111, 381] width 15 height 15
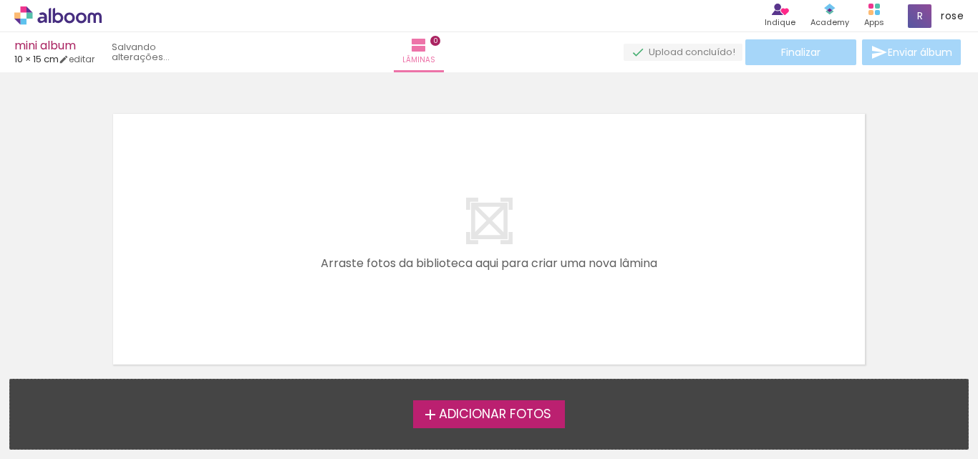
click at [118, 380] on div "Adicionar Fotos Solte suas fotos aqui..." at bounding box center [489, 413] width 958 height 69
click at [89, 59] on link "editar" at bounding box center [77, 59] width 36 height 12
type input "1"
type input "10"
type input "30"
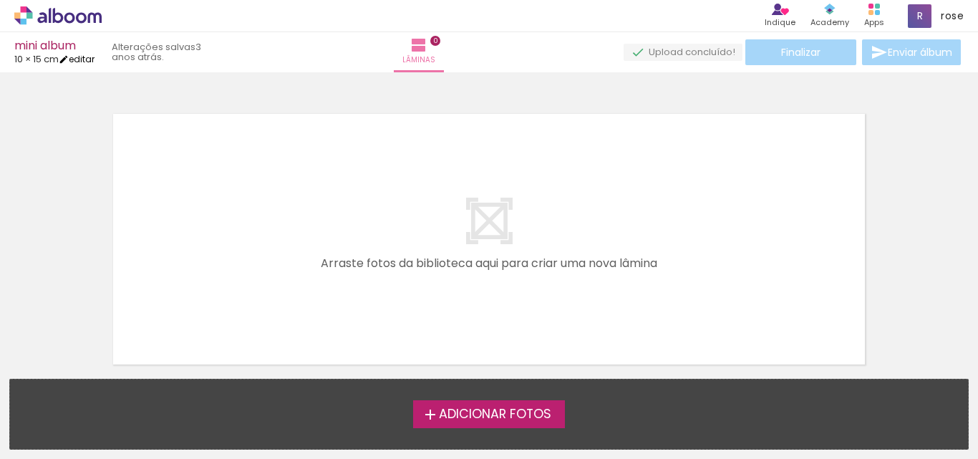
type input "0"
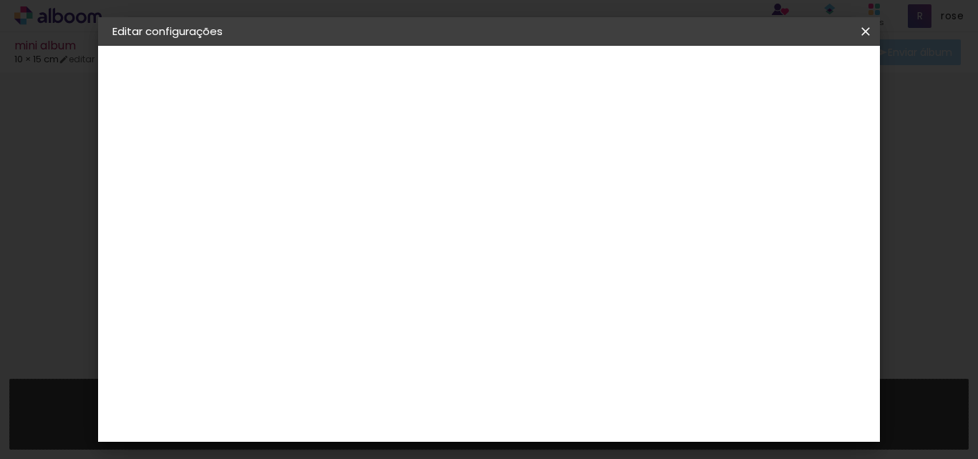
drag, startPoint x: 316, startPoint y: 331, endPoint x: 293, endPoint y: 331, distance: 22.2
click at [293, 331] on input "10" at bounding box center [301, 334] width 37 height 21
type input "19,3"
type paper-input "19,3"
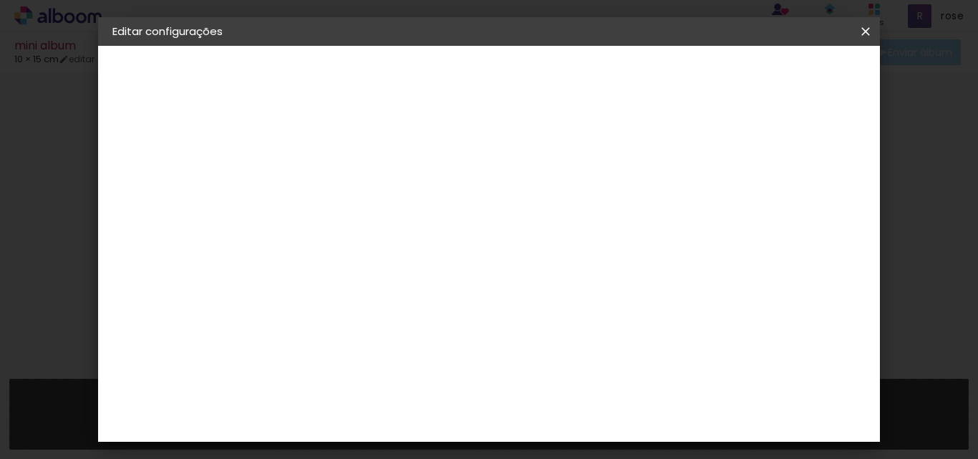
drag, startPoint x: 569, startPoint y: 437, endPoint x: 593, endPoint y: 399, distance: 45.1
click at [578, 160] on div "15 cm cm cm mm A maioria das encadernadoras sugere 5mm de sangria." at bounding box center [430, 103] width 293 height 115
type input "28"
type paper-input "28"
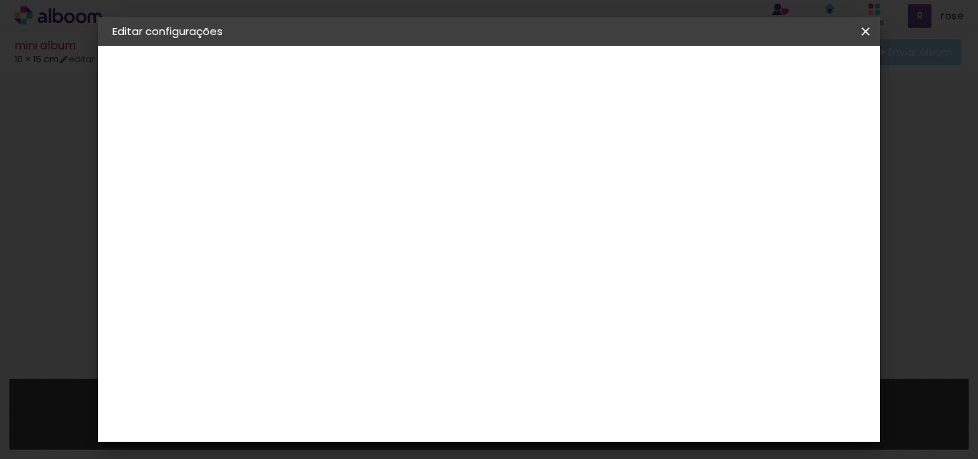
click at [550, 71] on span "Salvar configurações" at bounding box center [513, 81] width 73 height 20
click at [550, 79] on span "Salvar configurações" at bounding box center [513, 81] width 73 height 20
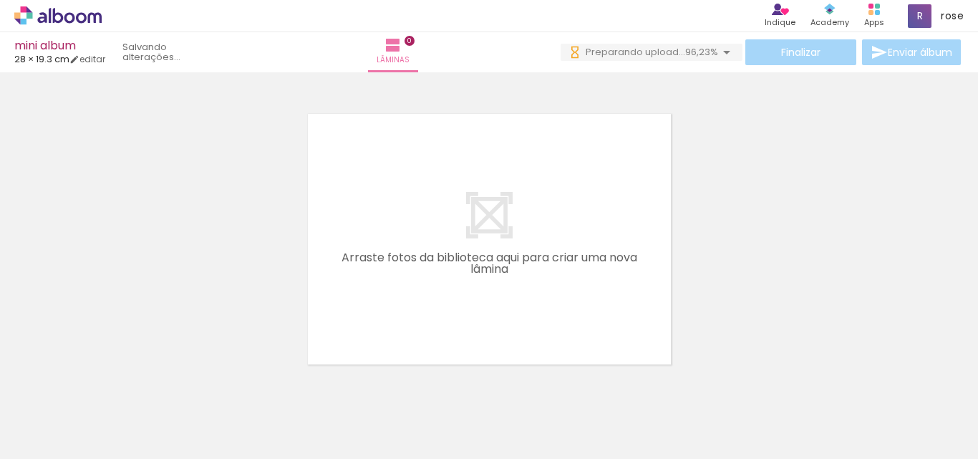
click at [730, 149] on div at bounding box center [489, 220] width 978 height 287
